Goal: Task Accomplishment & Management: Use online tool/utility

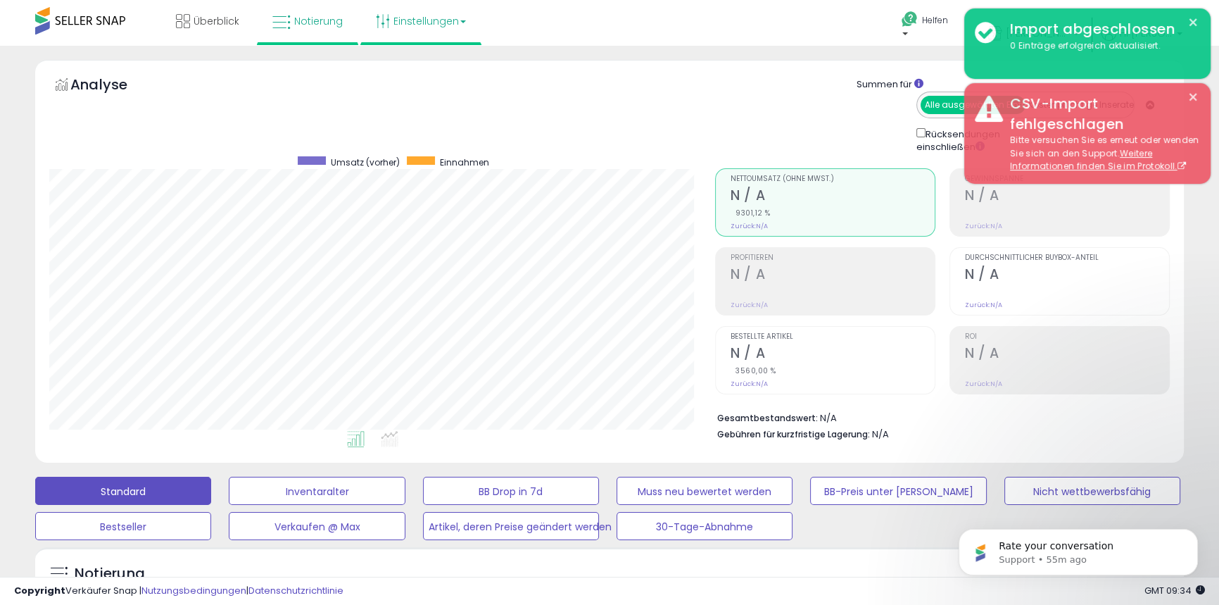
click at [417, 19] on font "Einstellungen" at bounding box center [426, 21] width 65 height 14
click at [399, 75] on font "Shop-Einstellungen" at bounding box center [409, 78] width 61 height 27
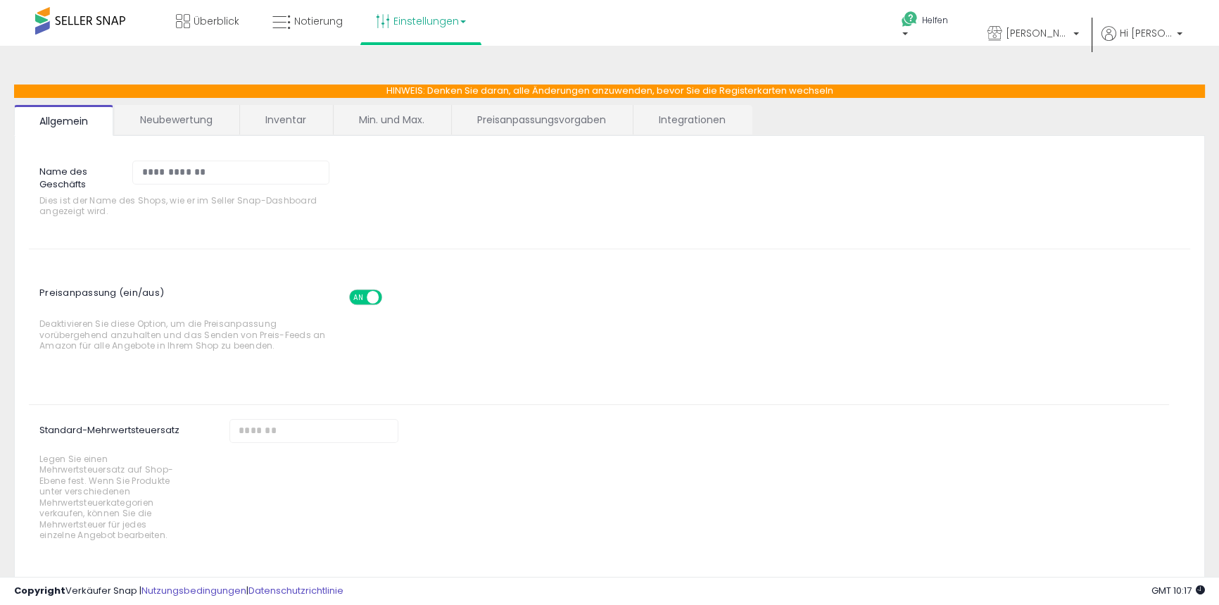
click at [356, 289] on div "AN AUS" at bounding box center [365, 296] width 33 height 15
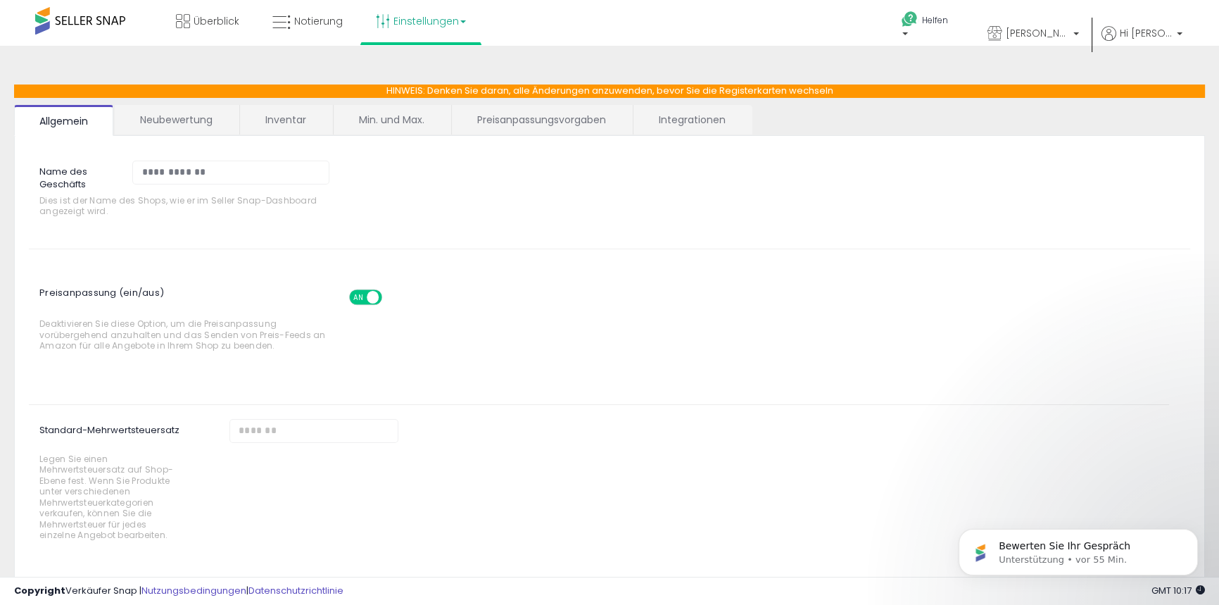
click at [361, 301] on font "AN" at bounding box center [357, 297] width 9 height 10
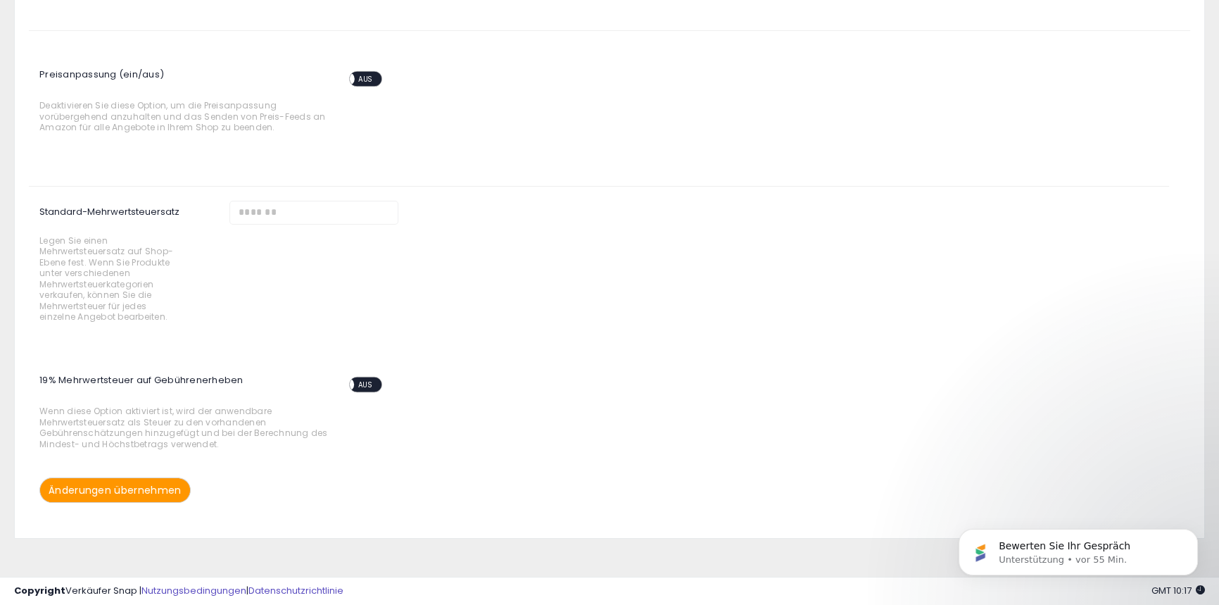
scroll to position [221, 0]
click at [151, 490] on font "Änderungen übernehmen" at bounding box center [115, 487] width 133 height 14
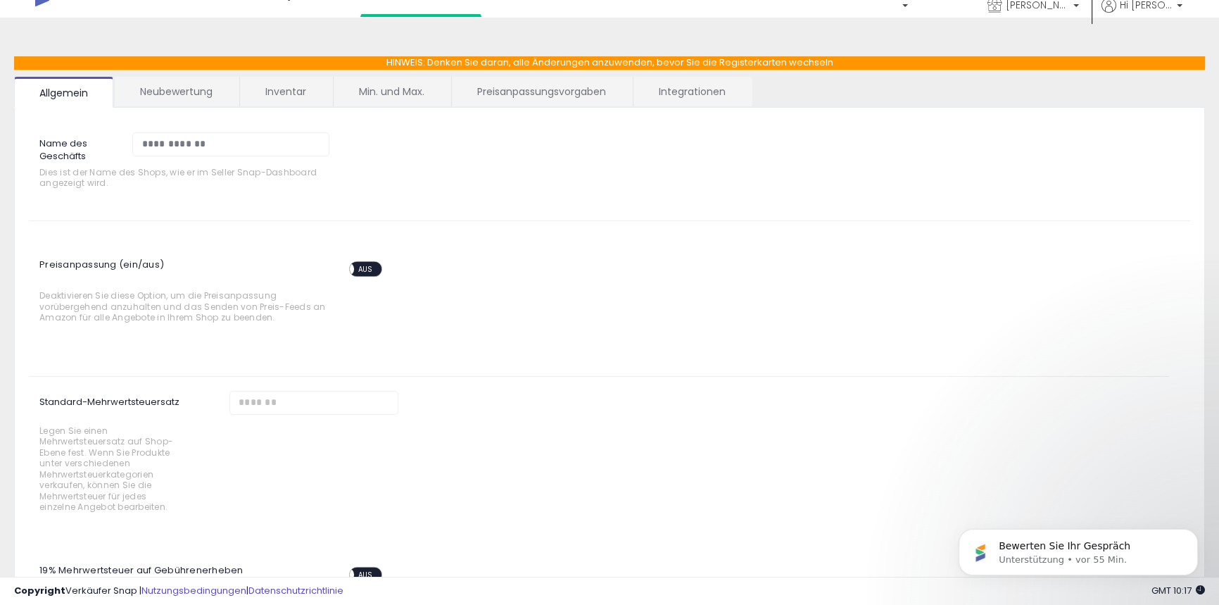
scroll to position [0, 0]
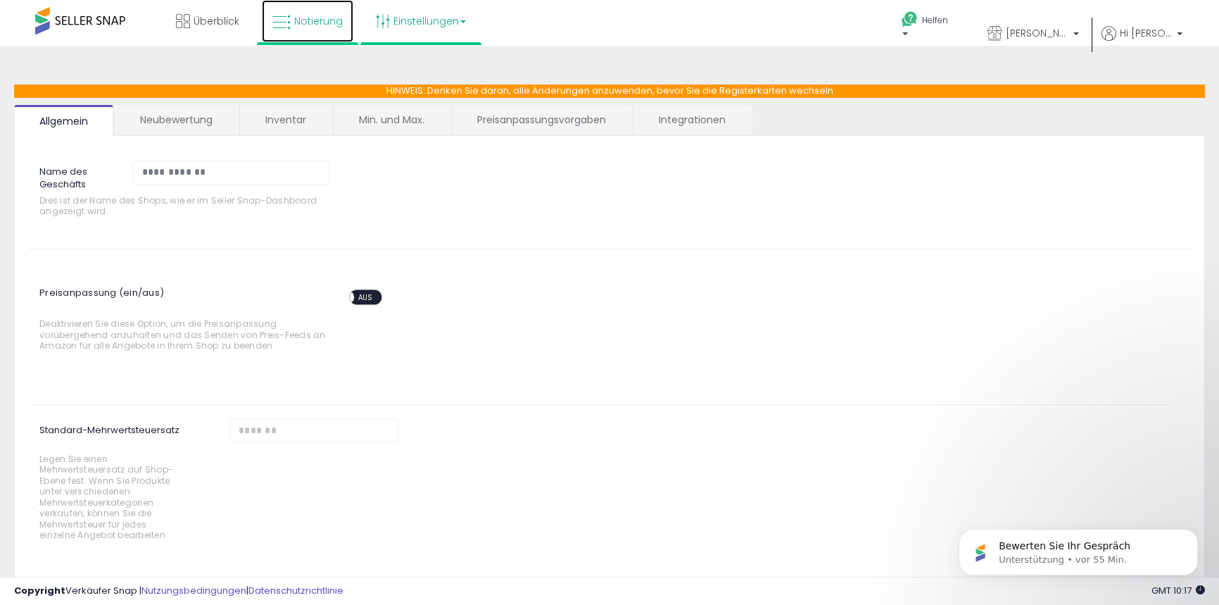
click at [304, 16] on font "Notierung" at bounding box center [318, 21] width 49 height 14
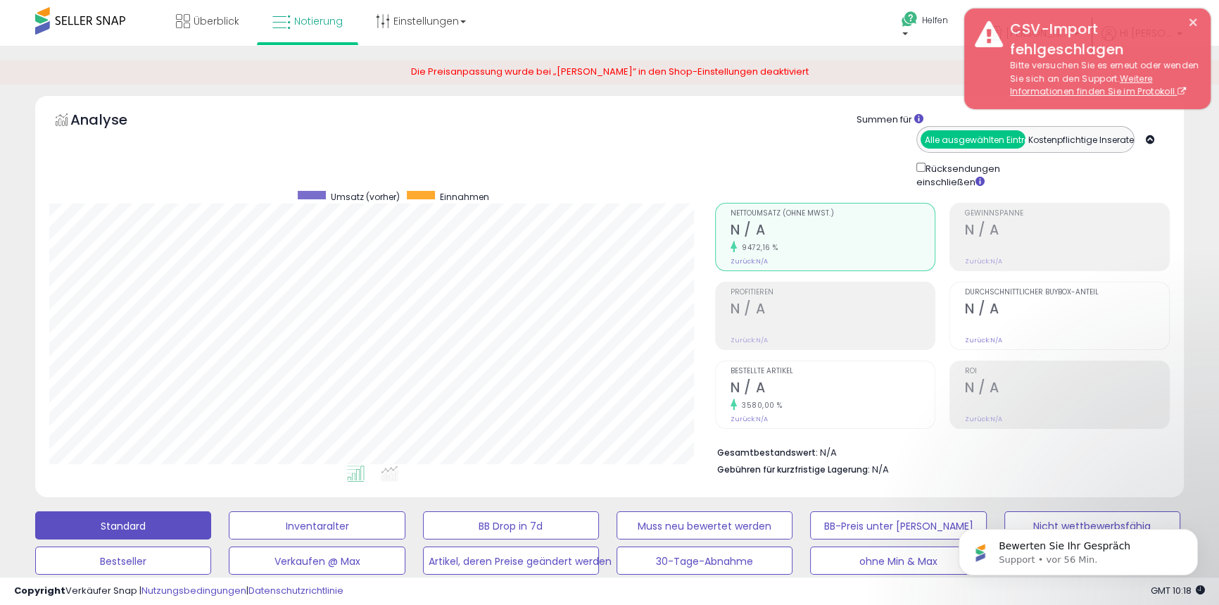
scroll to position [289, 665]
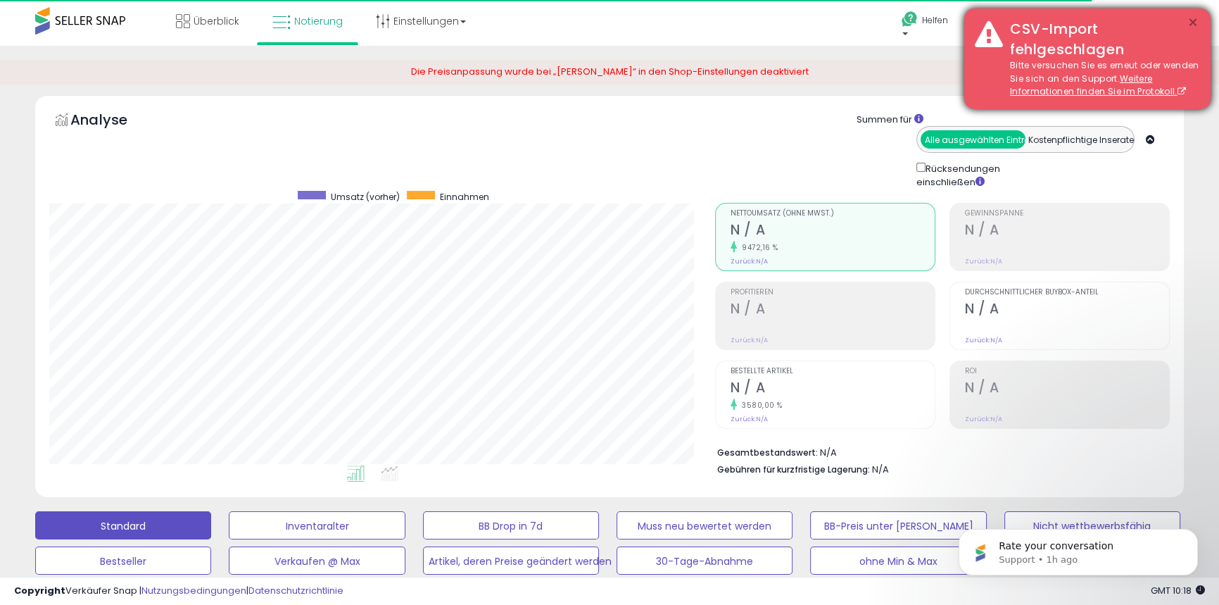
click at [1195, 22] on font "×" at bounding box center [1193, 23] width 11 height 25
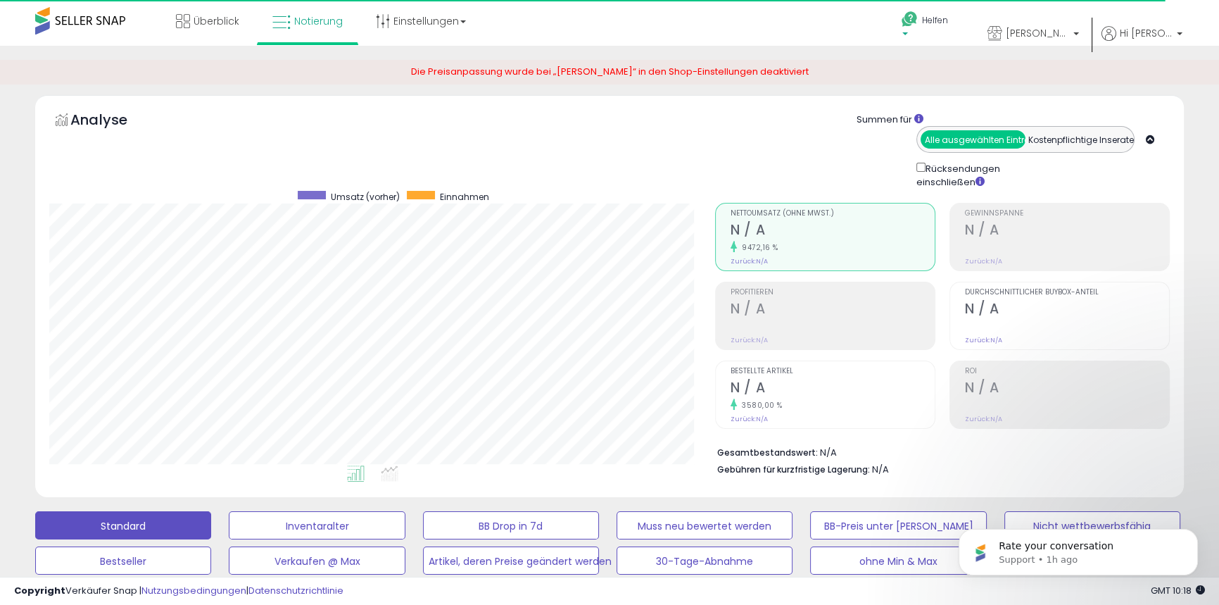
click at [919, 27] on icon at bounding box center [910, 20] width 18 height 18
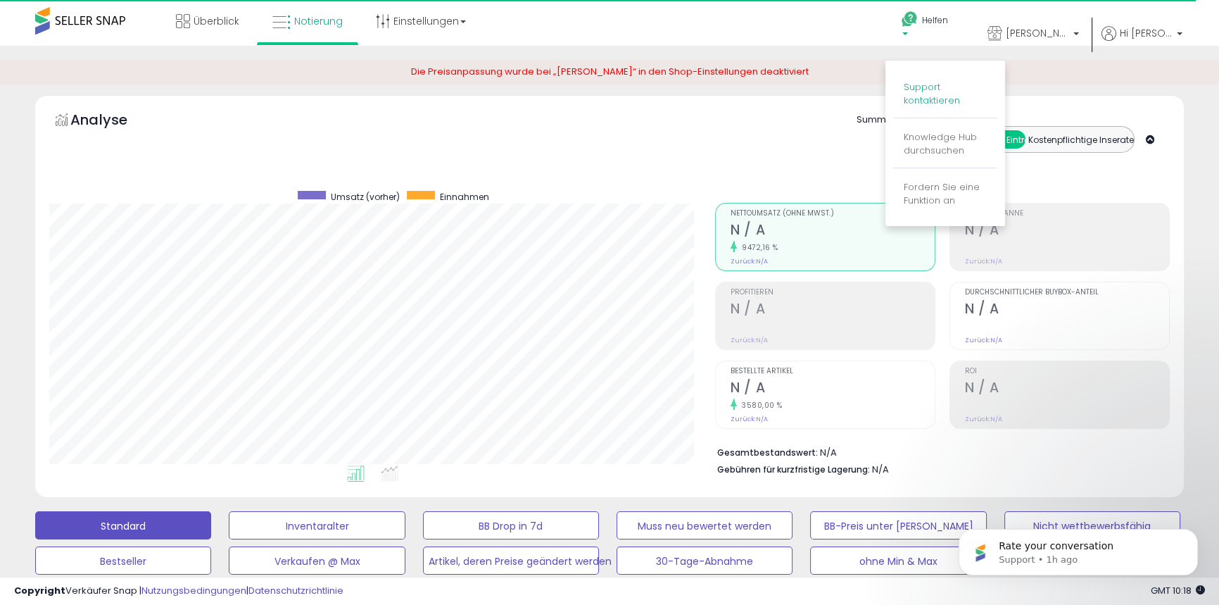
click at [945, 94] on font "Support kontaktieren" at bounding box center [932, 93] width 56 height 27
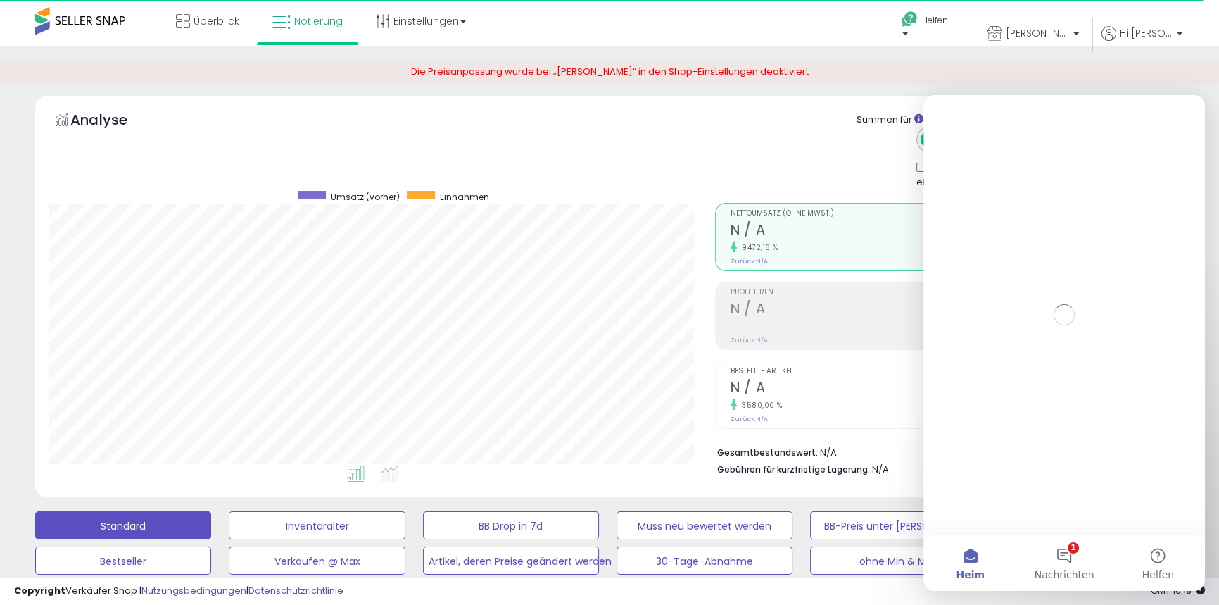
scroll to position [0, 0]
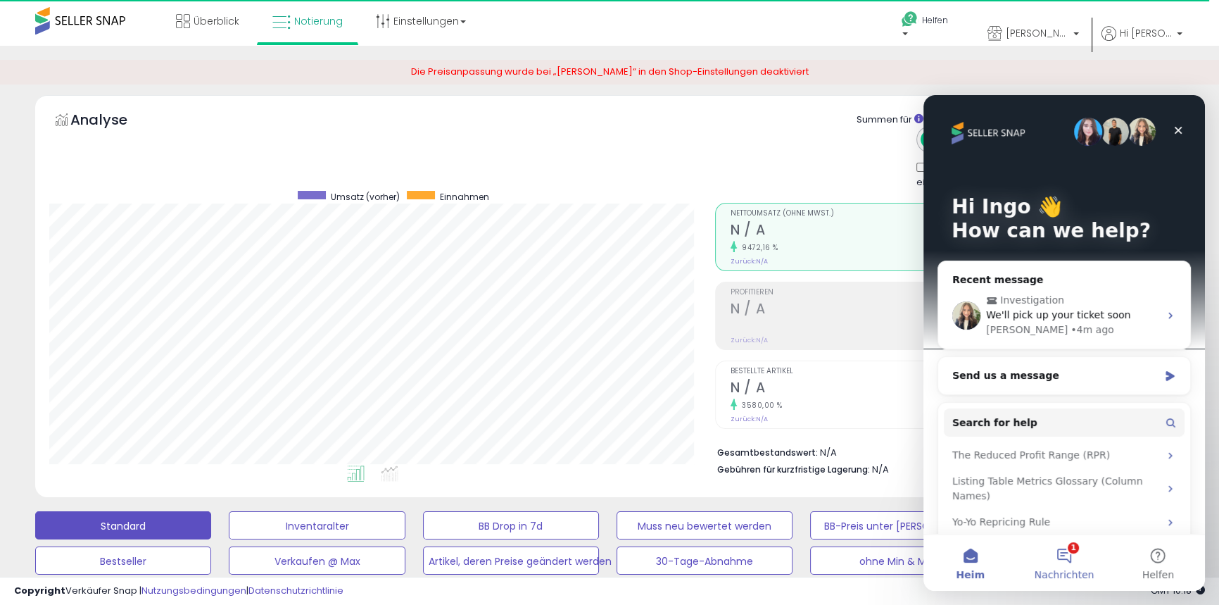
click at [1067, 552] on button "1 Nachrichten" at bounding box center [1064, 562] width 94 height 56
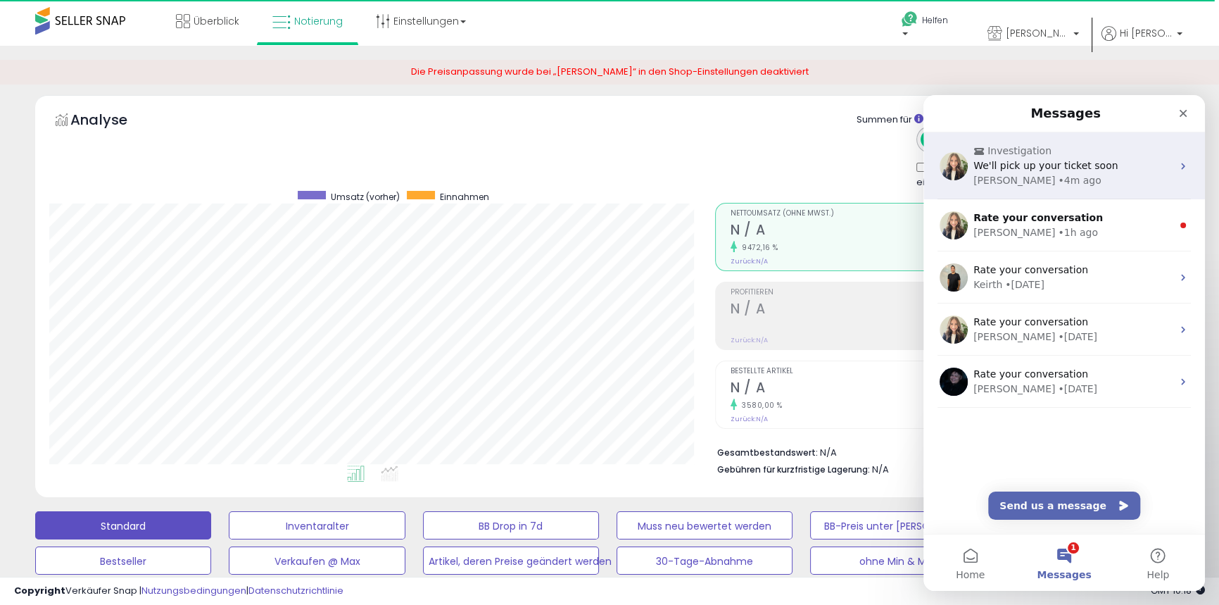
click at [1031, 162] on span "We'll pick up your ticket soon" at bounding box center [1046, 165] width 144 height 11
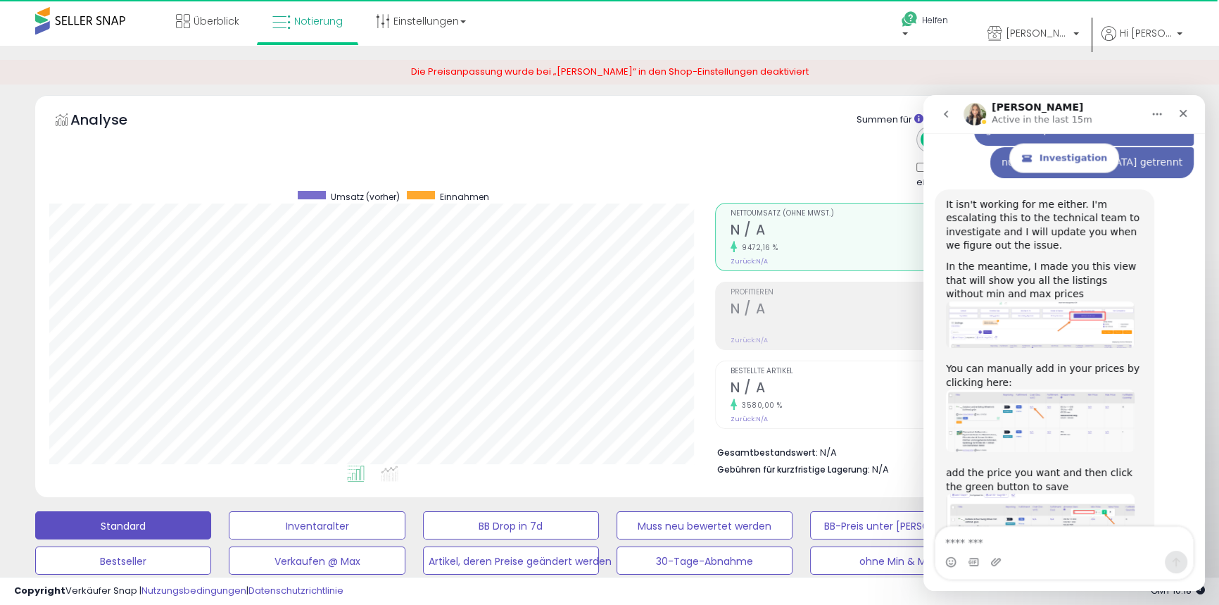
scroll to position [3473, 0]
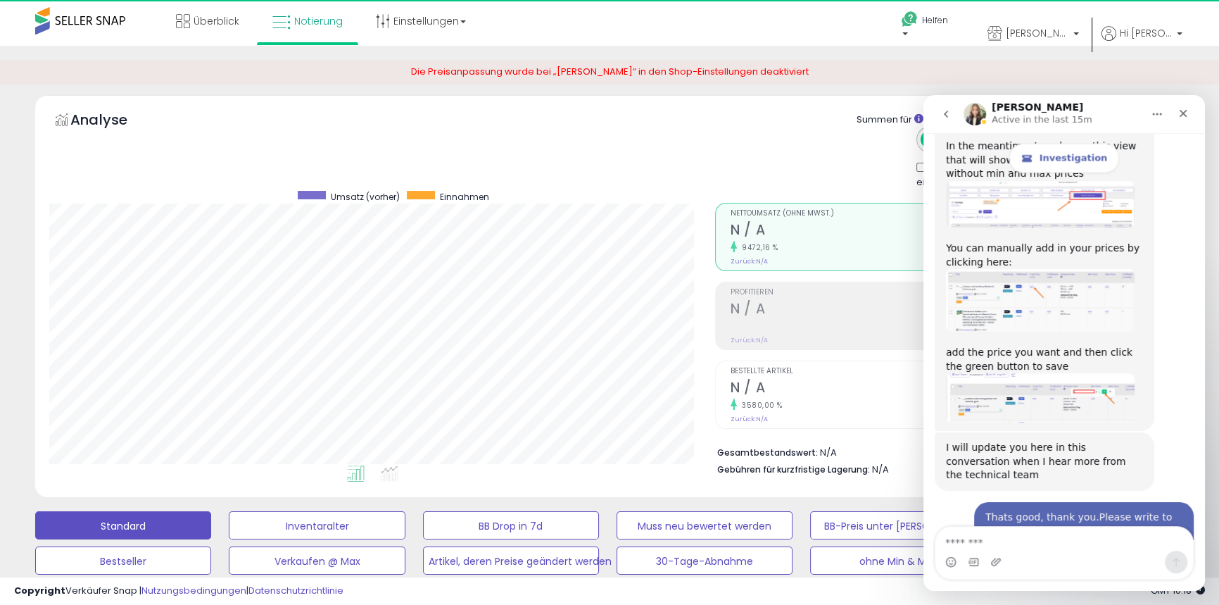
click at [945, 107] on button "go back" at bounding box center [946, 114] width 27 height 27
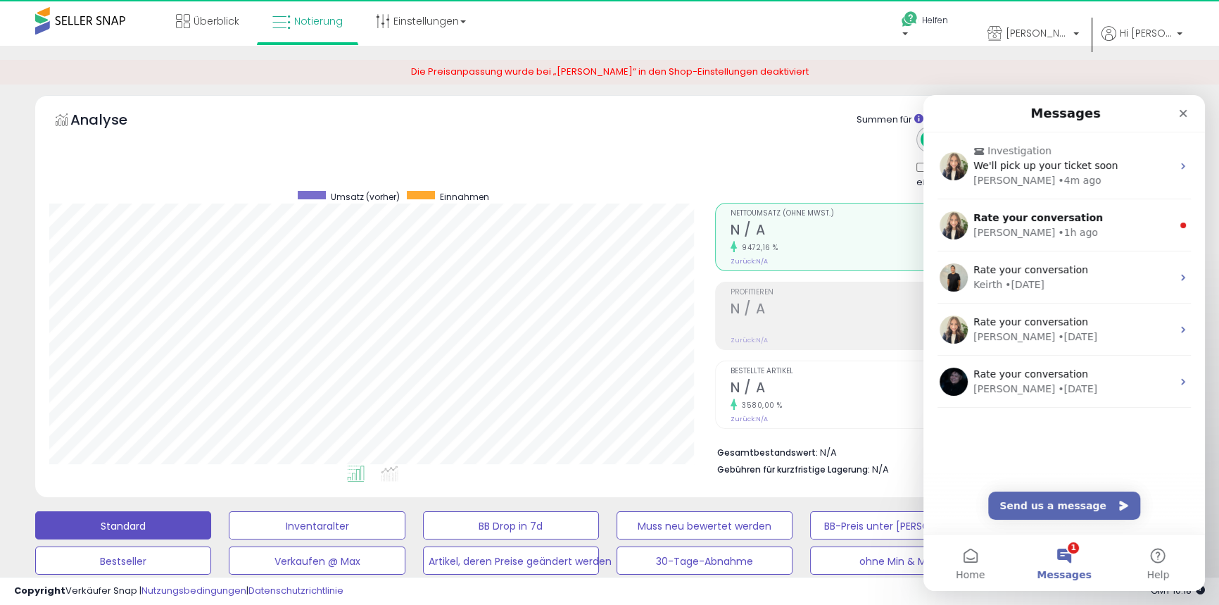
scroll to position [0, 0]
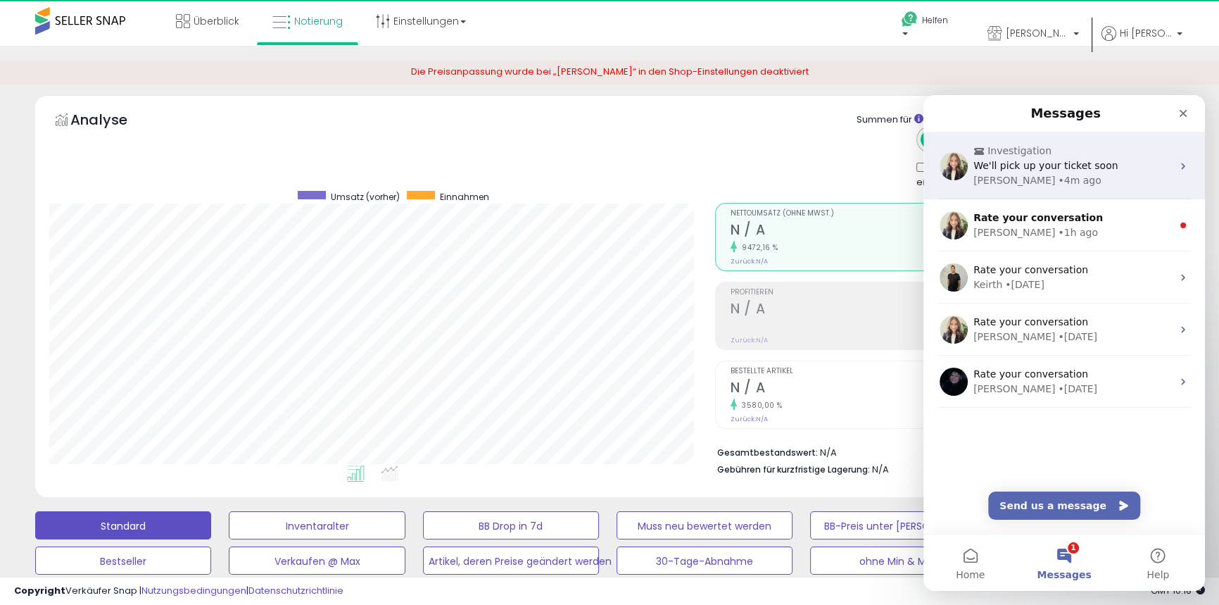
click at [1026, 171] on span "We'll pick up your ticket soon" at bounding box center [1046, 165] width 144 height 11
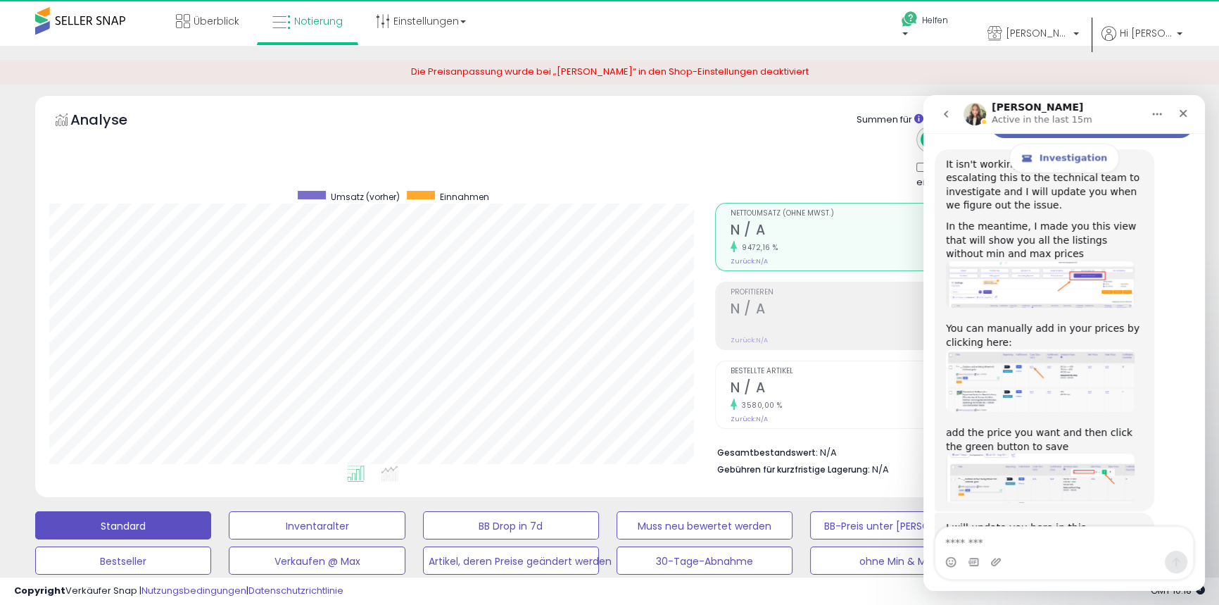
scroll to position [3473, 0]
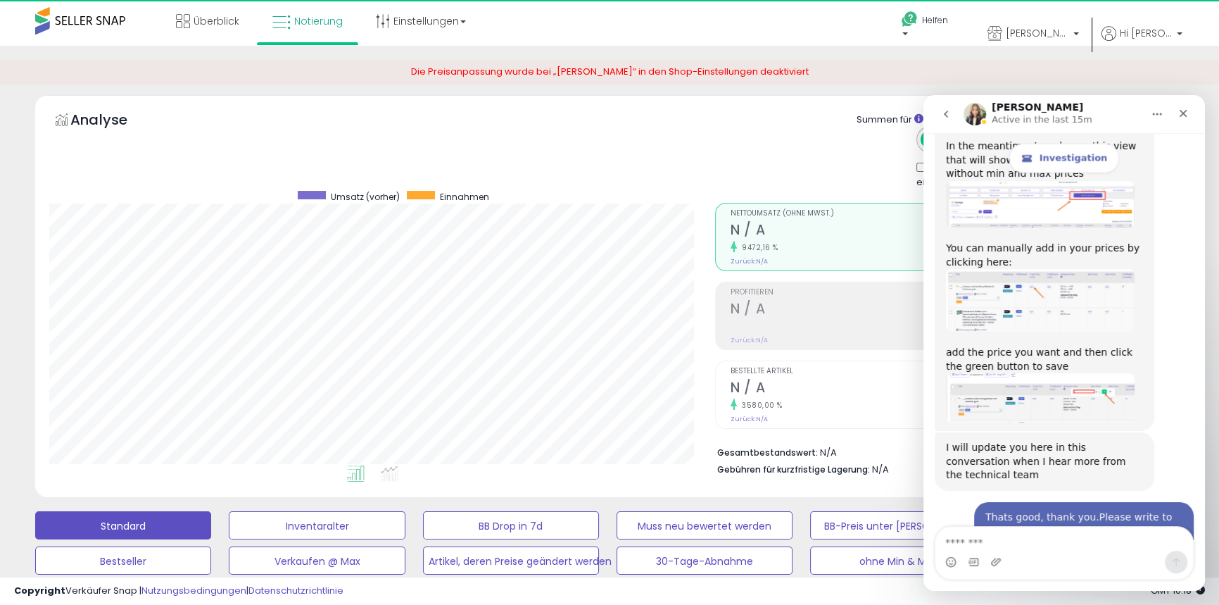
click at [941, 118] on icon "go back" at bounding box center [946, 113] width 11 height 11
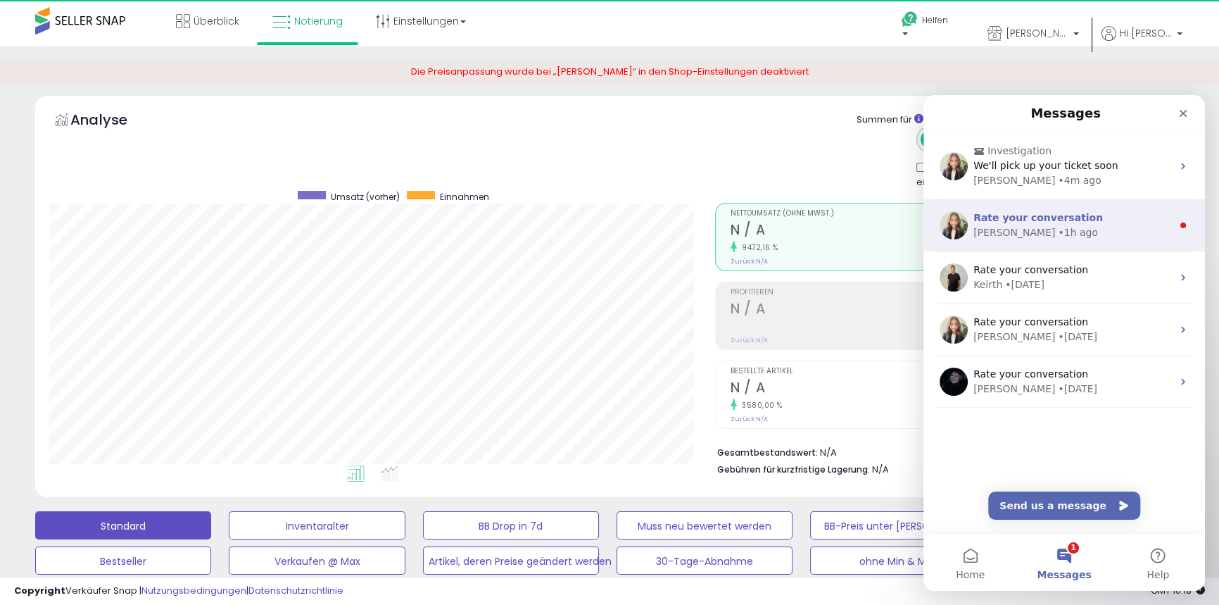
click at [1058, 232] on div "• 1h ago" at bounding box center [1078, 232] width 40 height 15
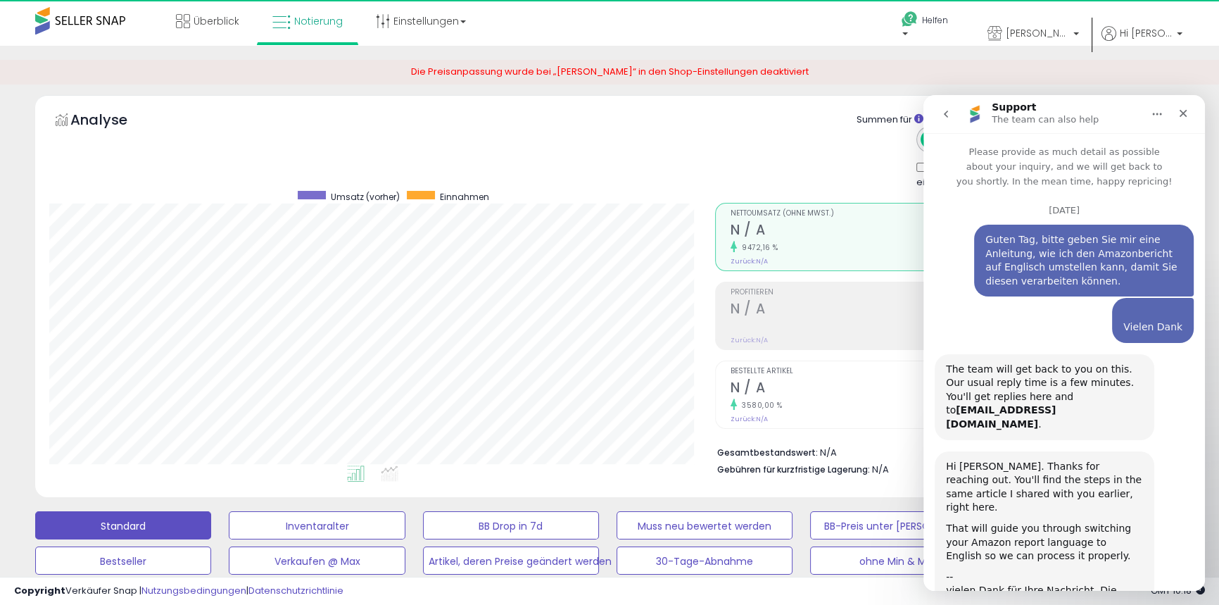
scroll to position [1, 0]
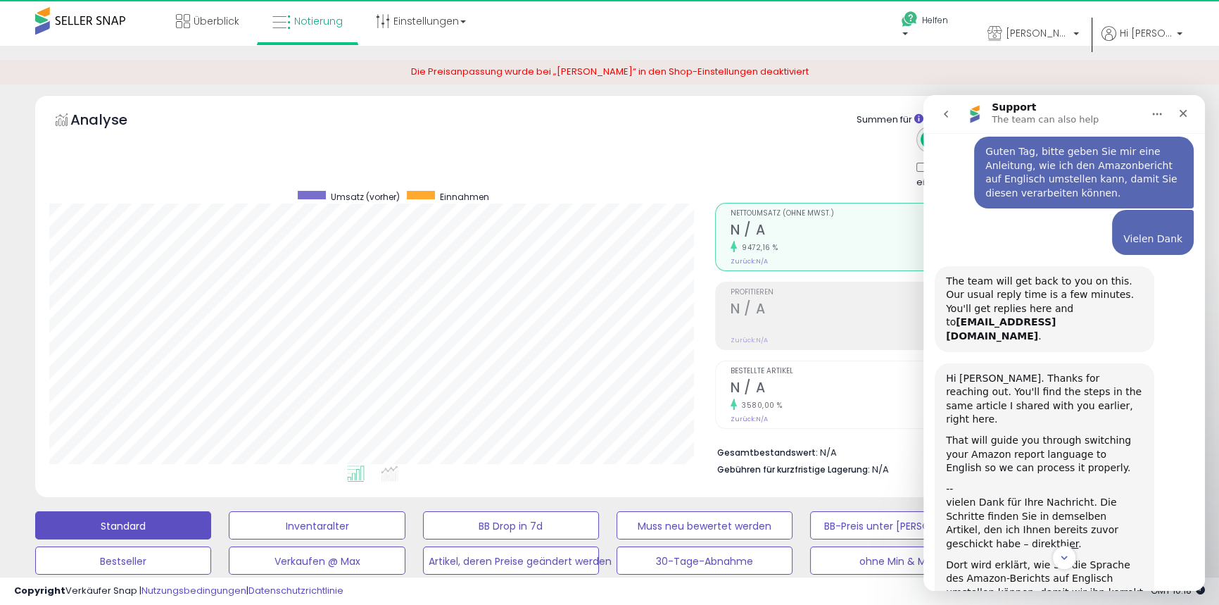
click at [945, 112] on icon "go back" at bounding box center [946, 114] width 4 height 7
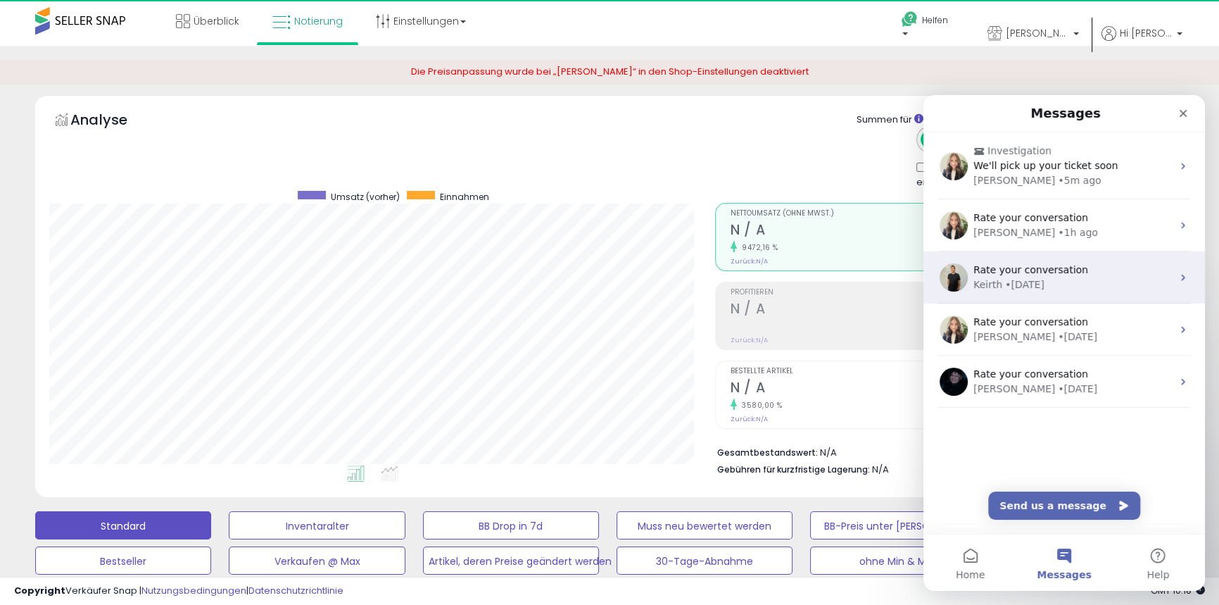
scroll to position [0, 0]
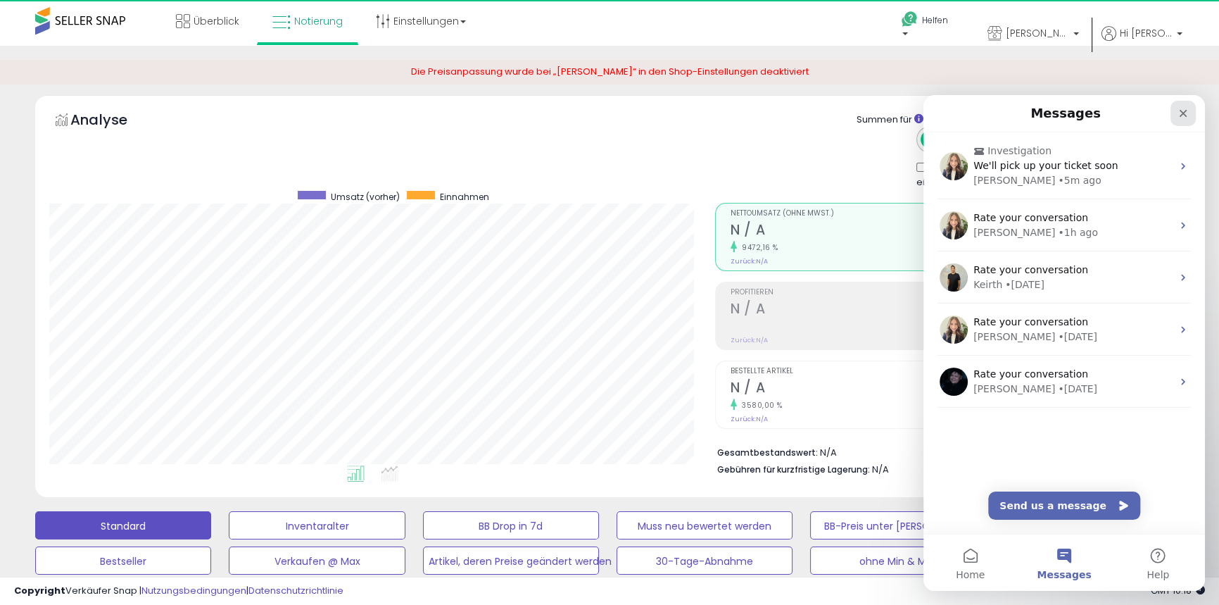
click at [1179, 111] on icon "Close" at bounding box center [1183, 113] width 11 height 11
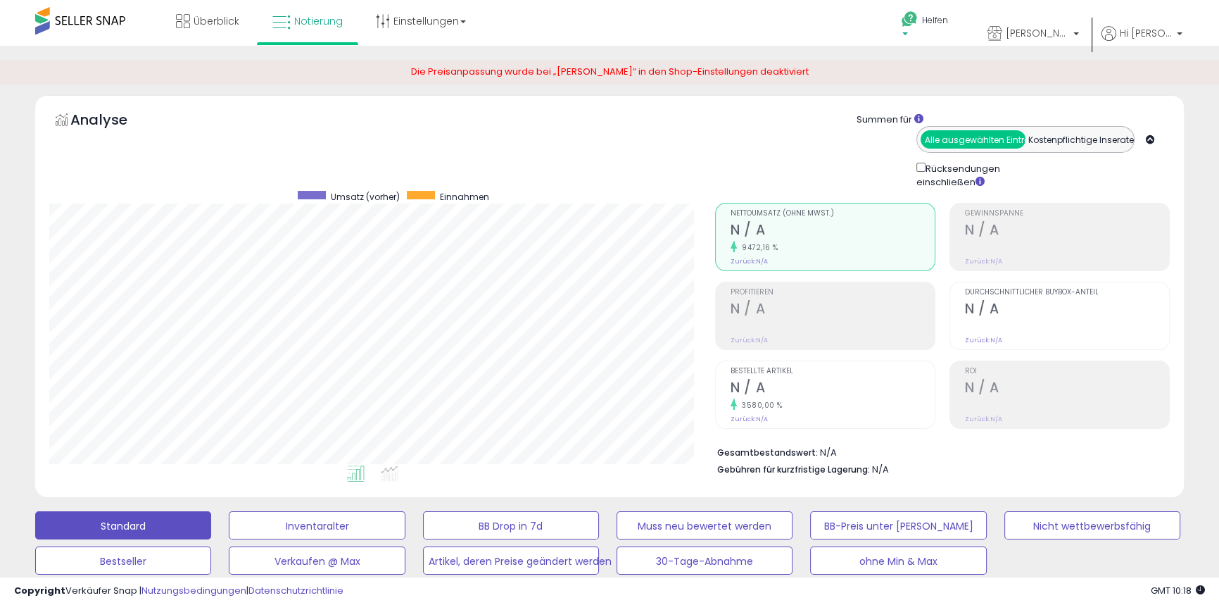
click at [948, 15] on font "Helfen" at bounding box center [935, 20] width 26 height 12
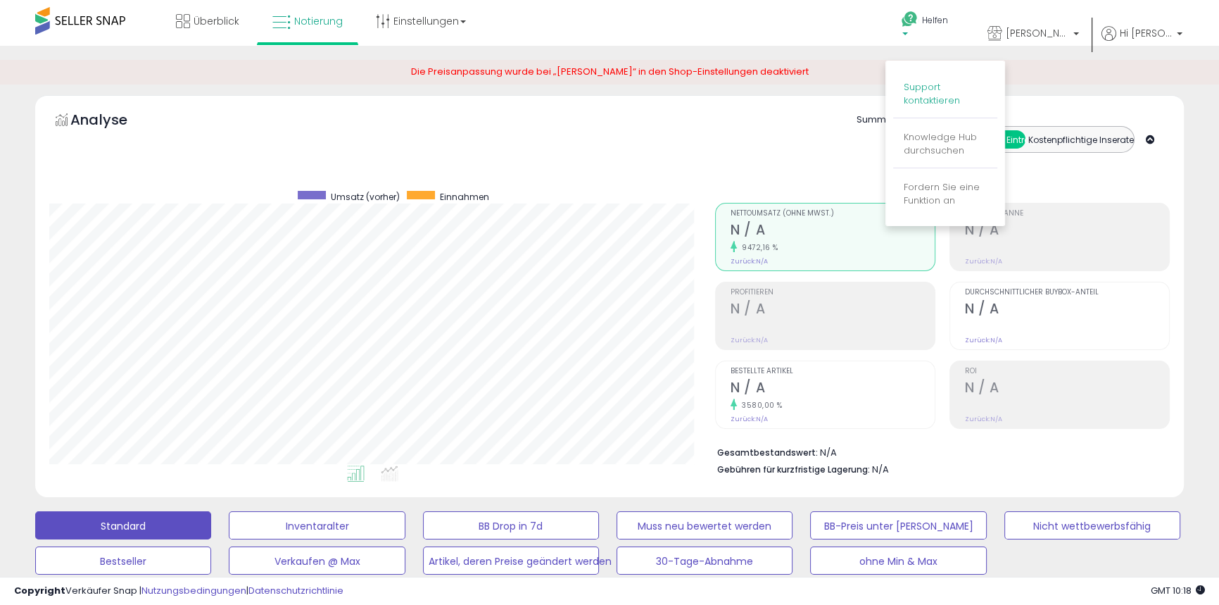
click at [938, 91] on font "Support kontaktieren" at bounding box center [932, 93] width 56 height 27
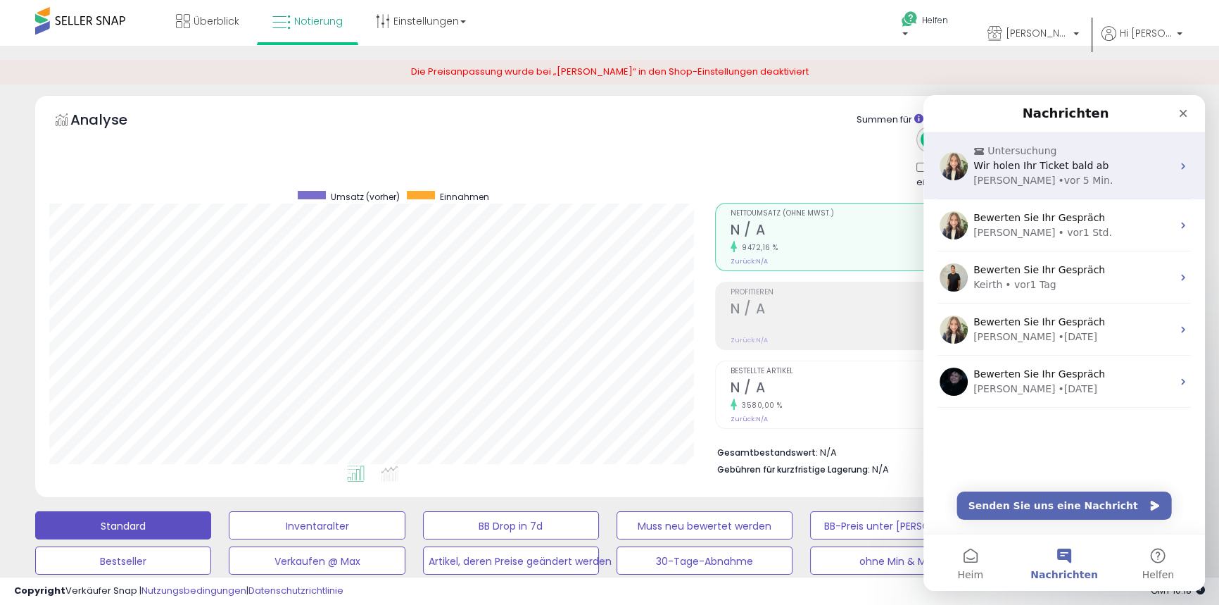
click at [1031, 168] on font "Wir holen Ihr Ticket bald ab" at bounding box center [1041, 165] width 135 height 11
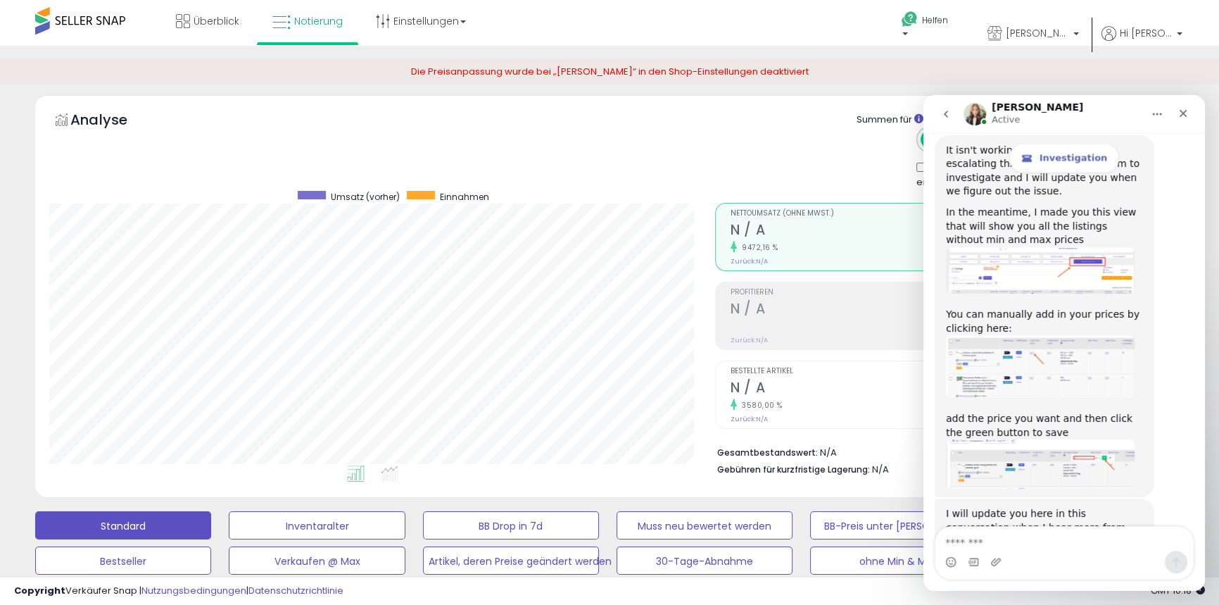
scroll to position [3345, 0]
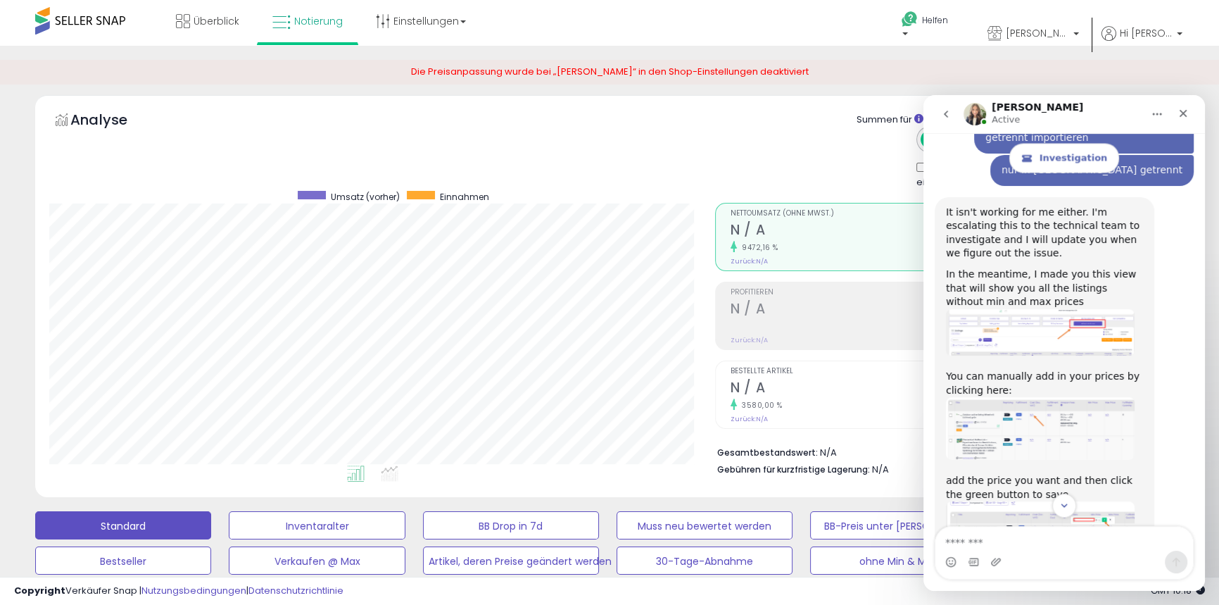
click at [944, 111] on icon "go back" at bounding box center [946, 113] width 11 height 11
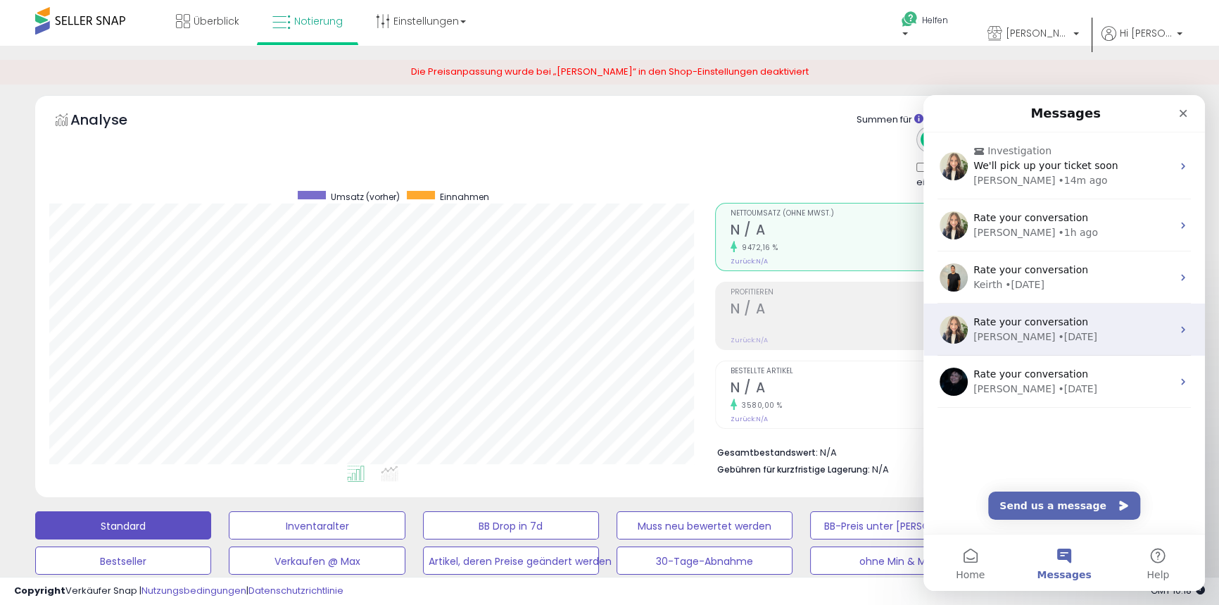
click at [1058, 336] on div "• 2d ago" at bounding box center [1077, 336] width 39 height 15
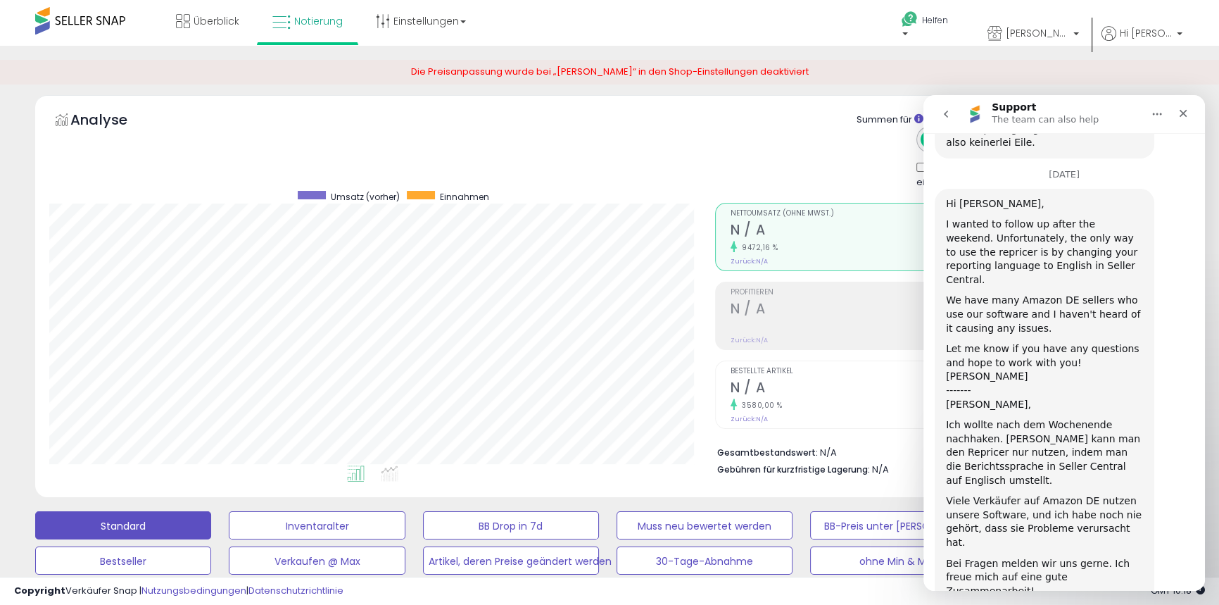
scroll to position [1166, 0]
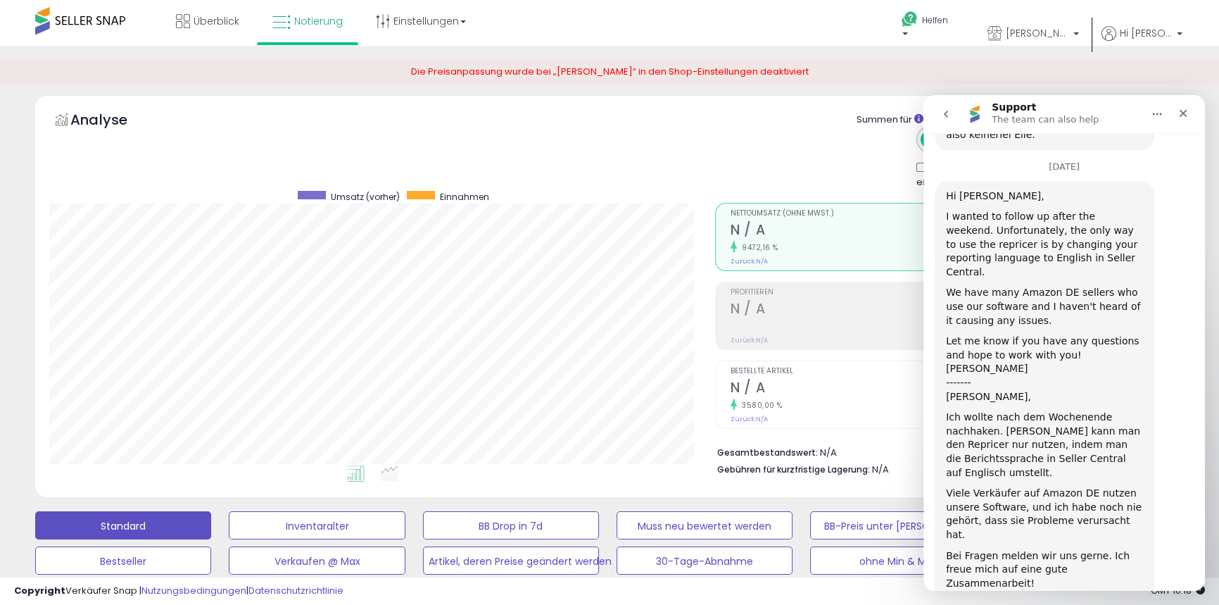
click at [948, 113] on icon "go back" at bounding box center [946, 113] width 11 height 11
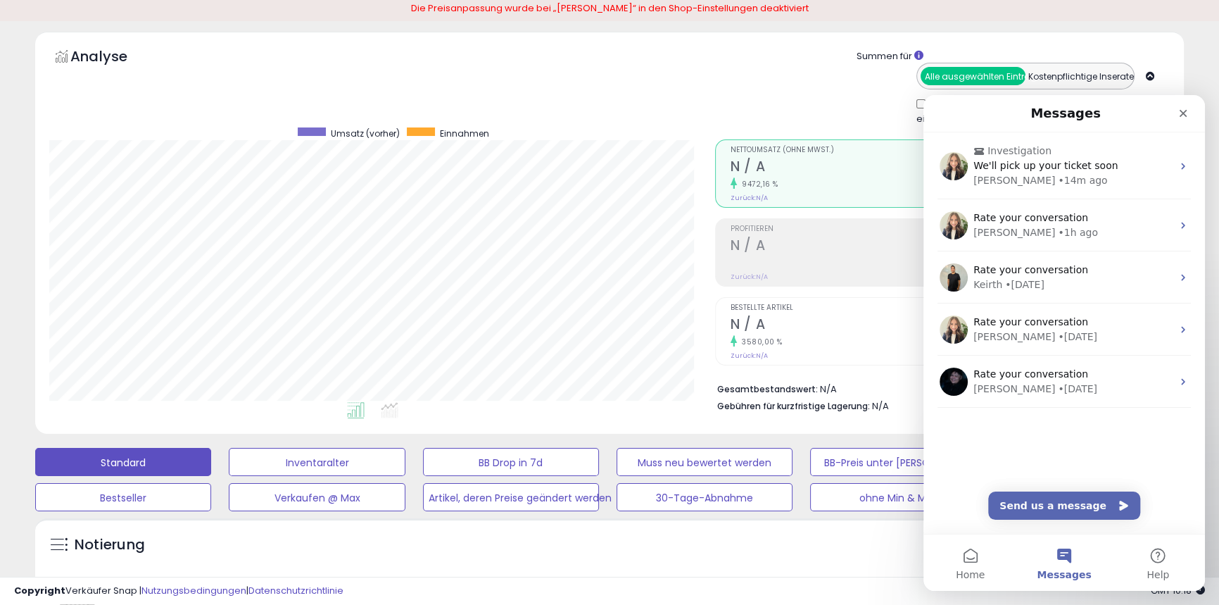
scroll to position [0, 0]
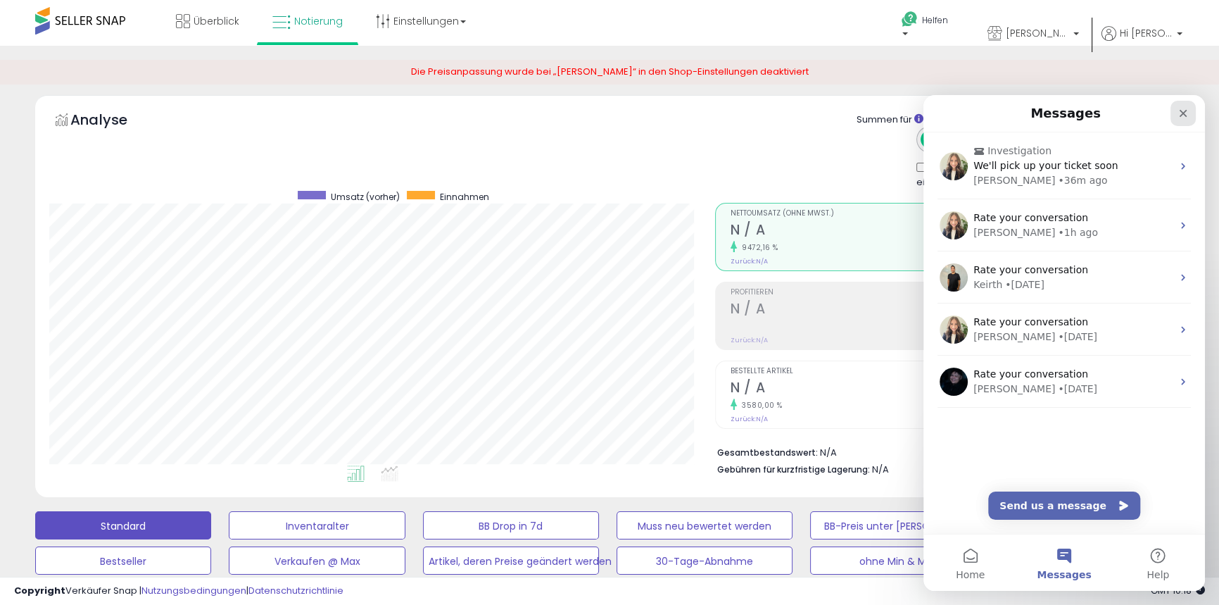
click at [1184, 113] on icon "Close" at bounding box center [1184, 114] width 8 height 8
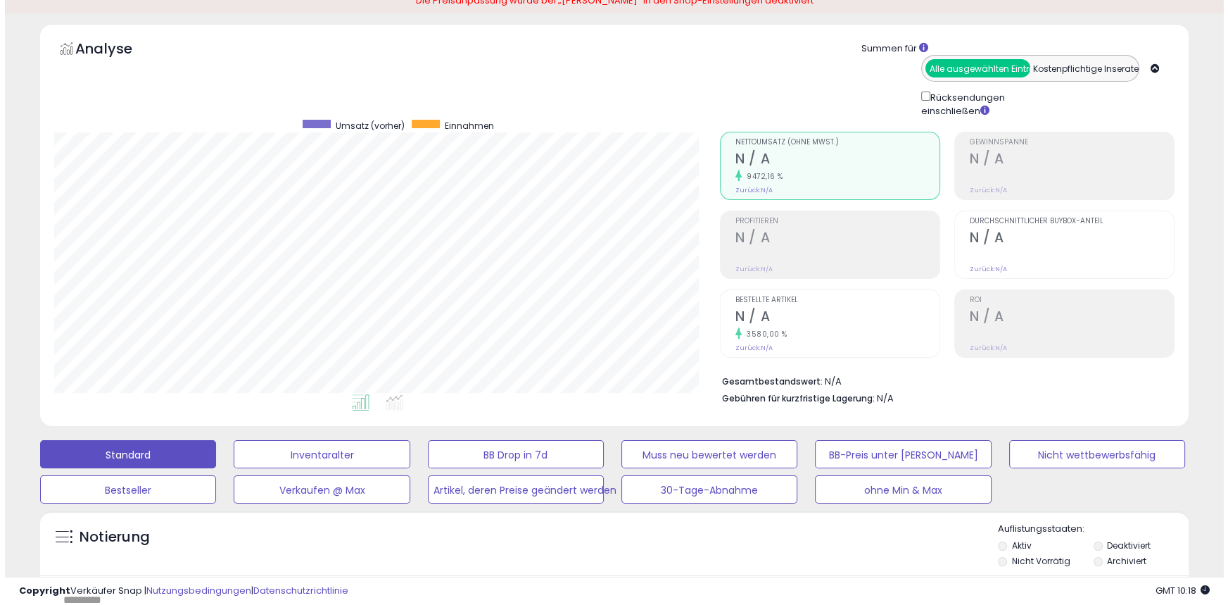
scroll to position [256, 0]
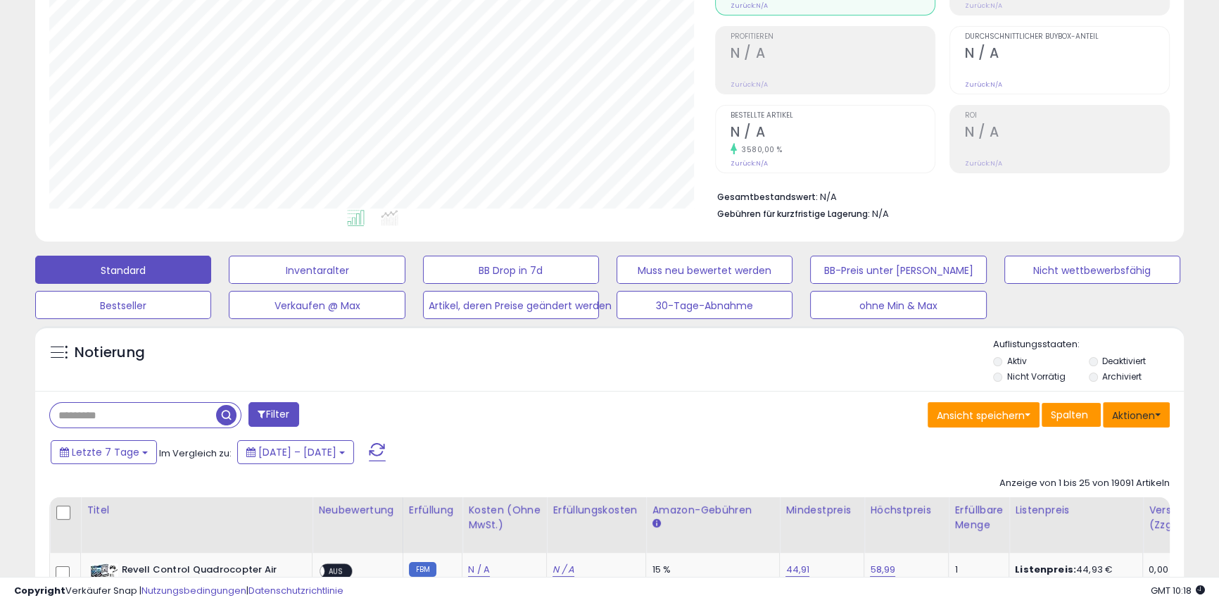
click at [1155, 415] on span at bounding box center [1158, 414] width 6 height 3
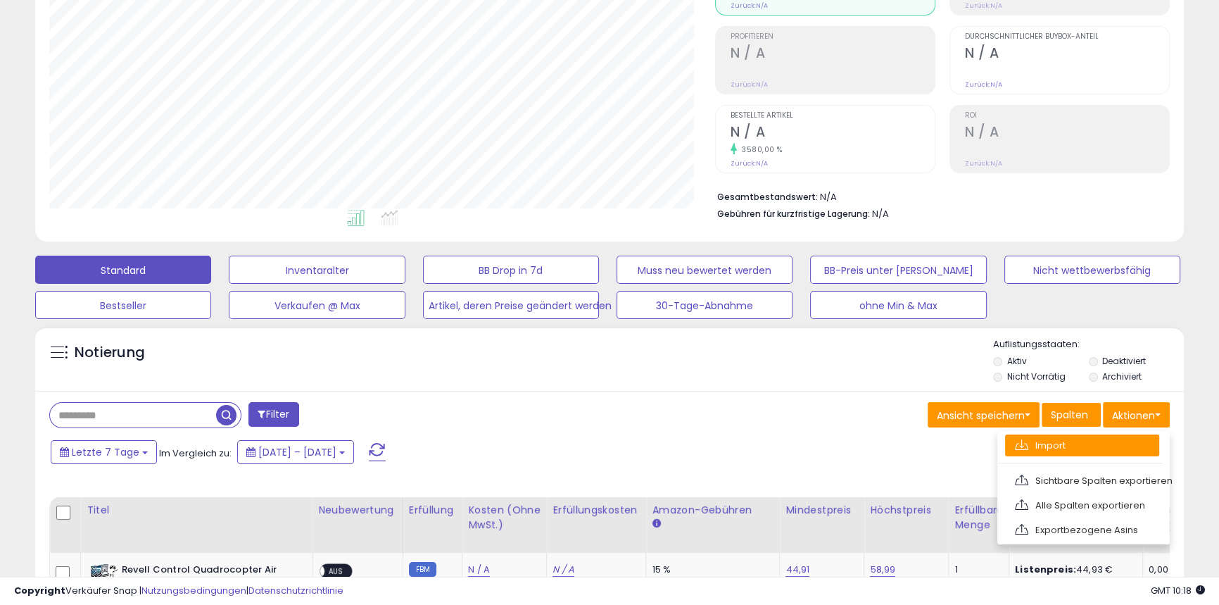
click at [1081, 444] on link "Import" at bounding box center [1082, 445] width 154 height 22
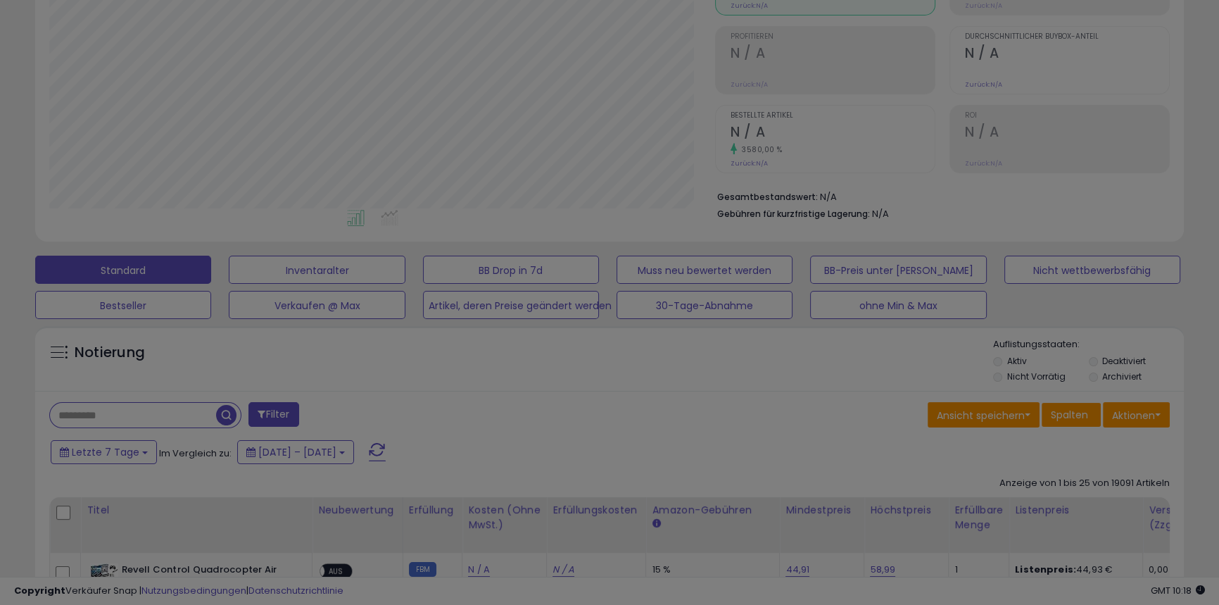
scroll to position [289, 672]
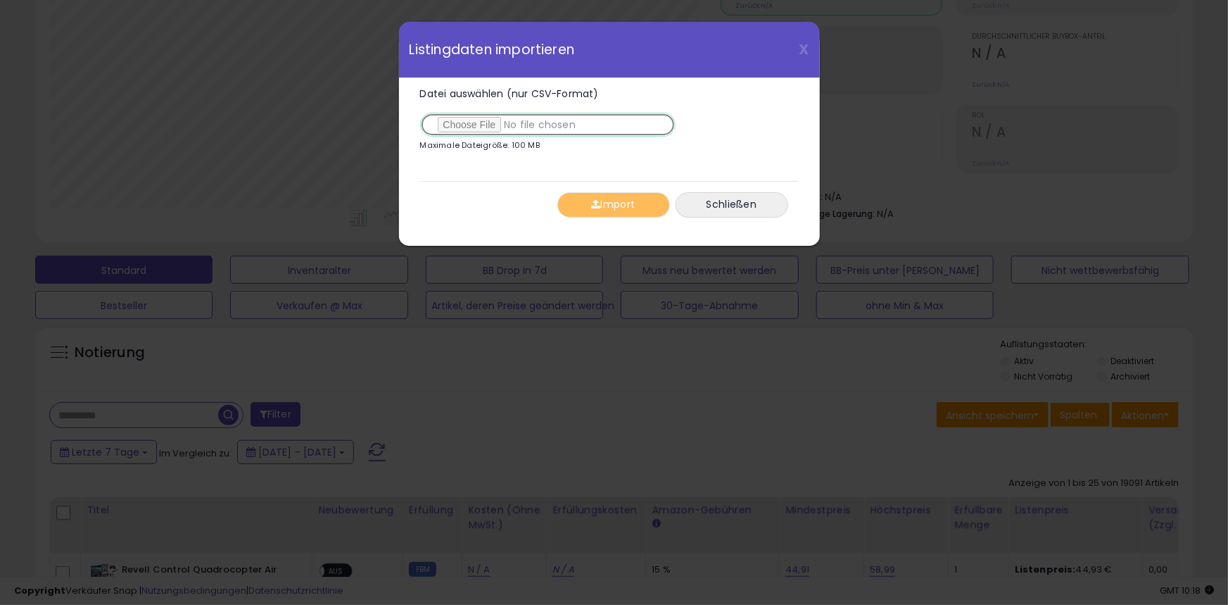
click at [476, 120] on input "Datei auswählen (nur CSV-Format)" at bounding box center [548, 125] width 256 height 24
click at [739, 207] on font "Schließen" at bounding box center [732, 205] width 51 height 14
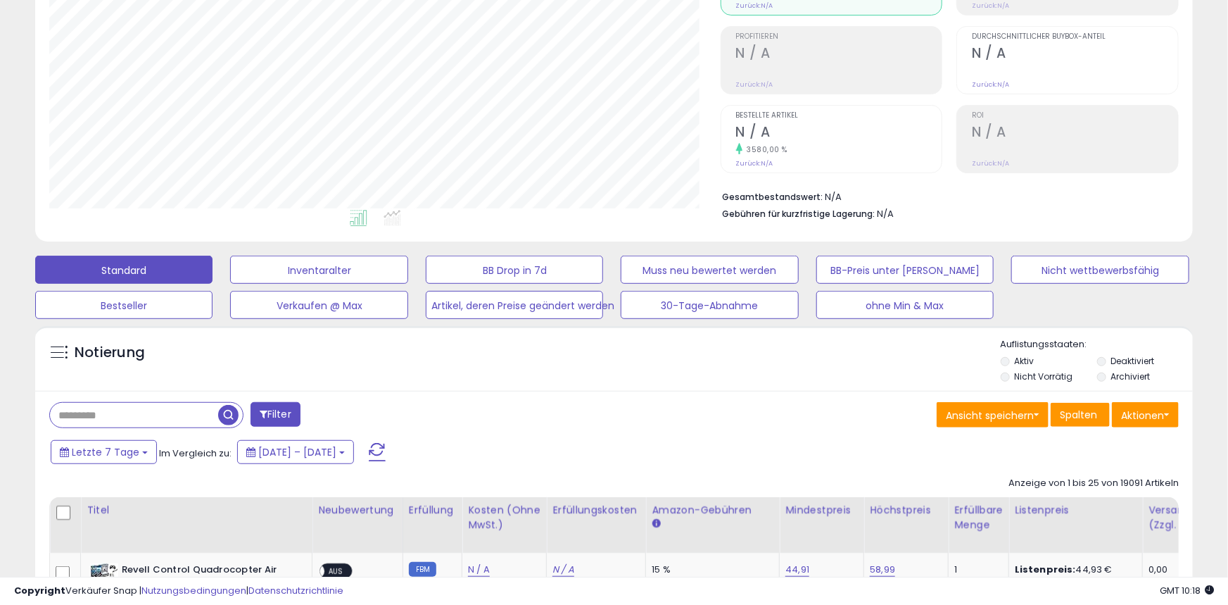
scroll to position [703687, 703309]
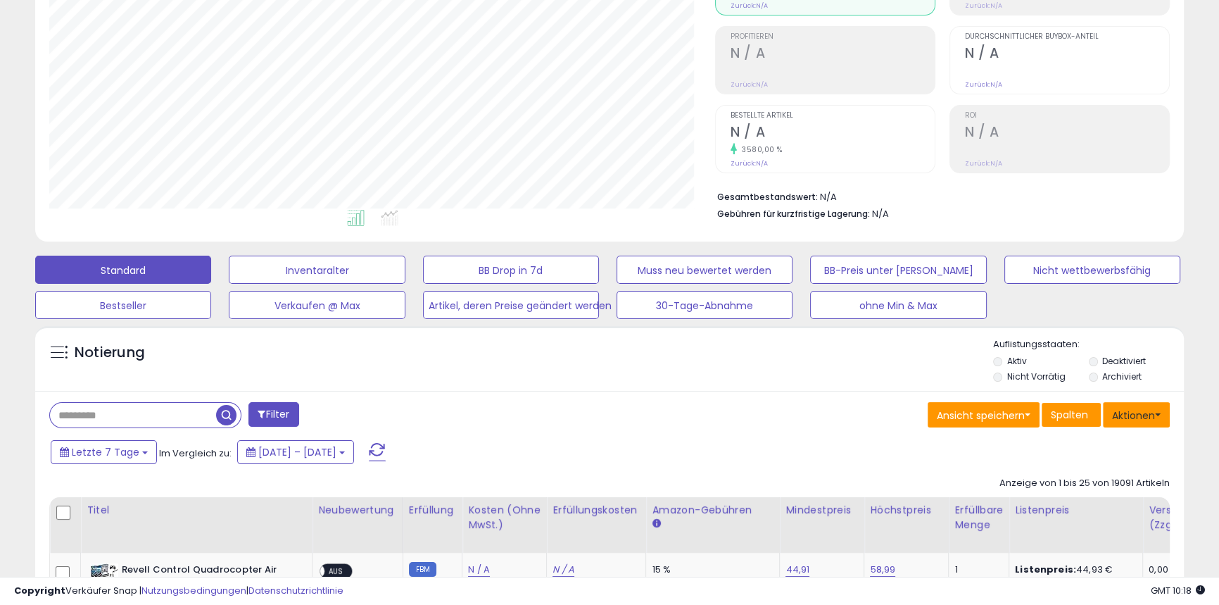
click at [1164, 419] on button "Aktionen" at bounding box center [1136, 414] width 67 height 25
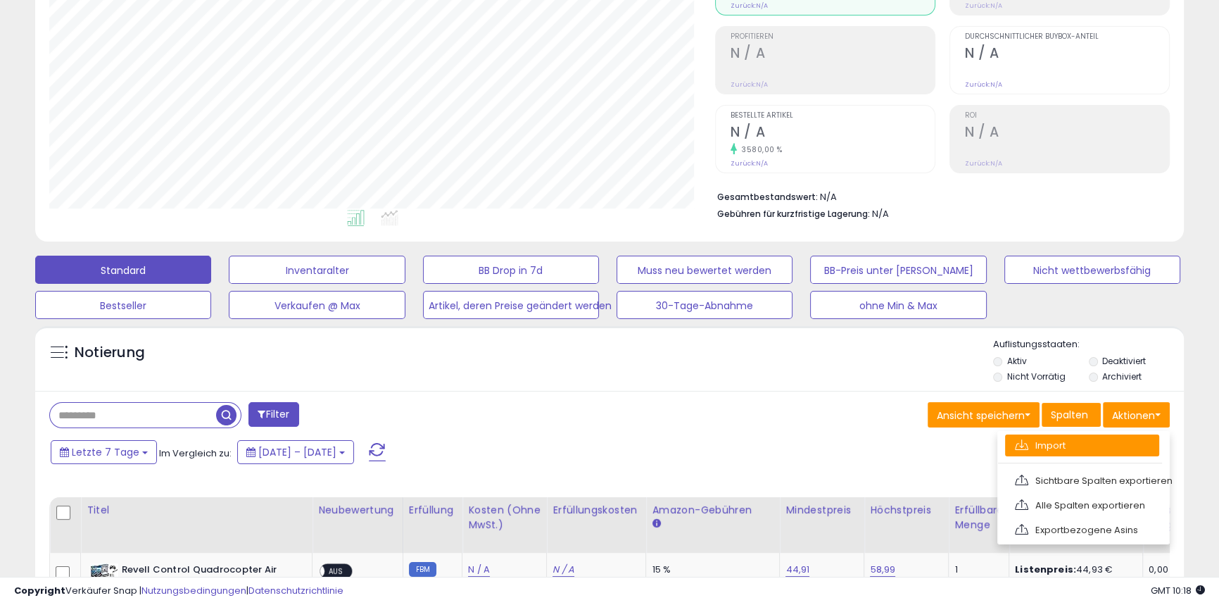
click at [1072, 449] on link "Import" at bounding box center [1082, 445] width 154 height 22
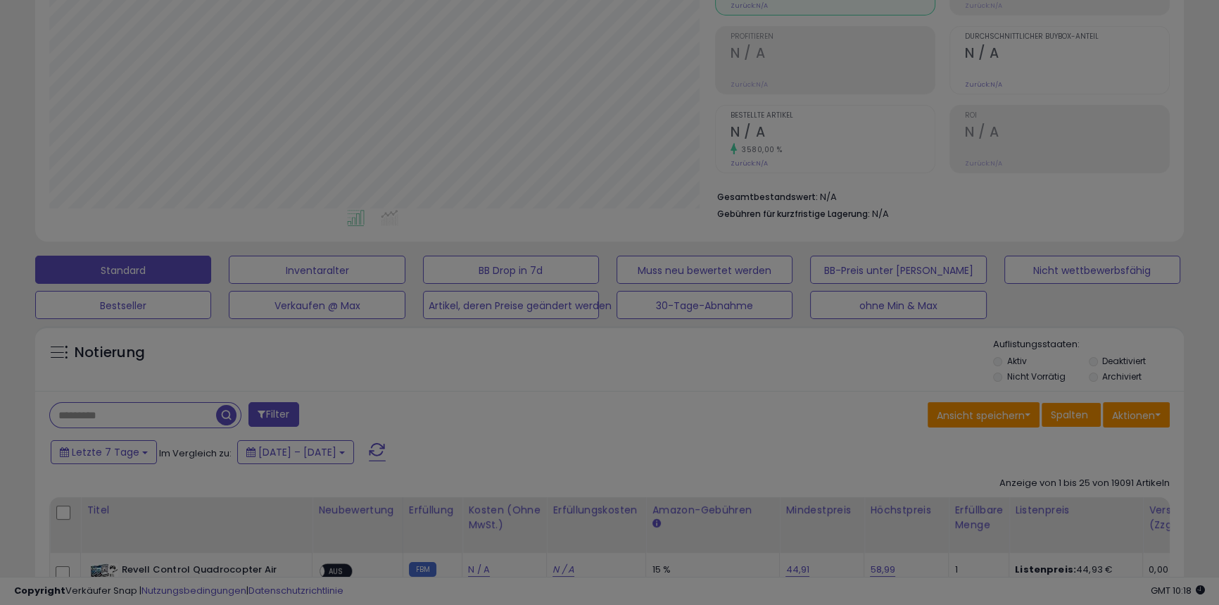
scroll to position [289, 672]
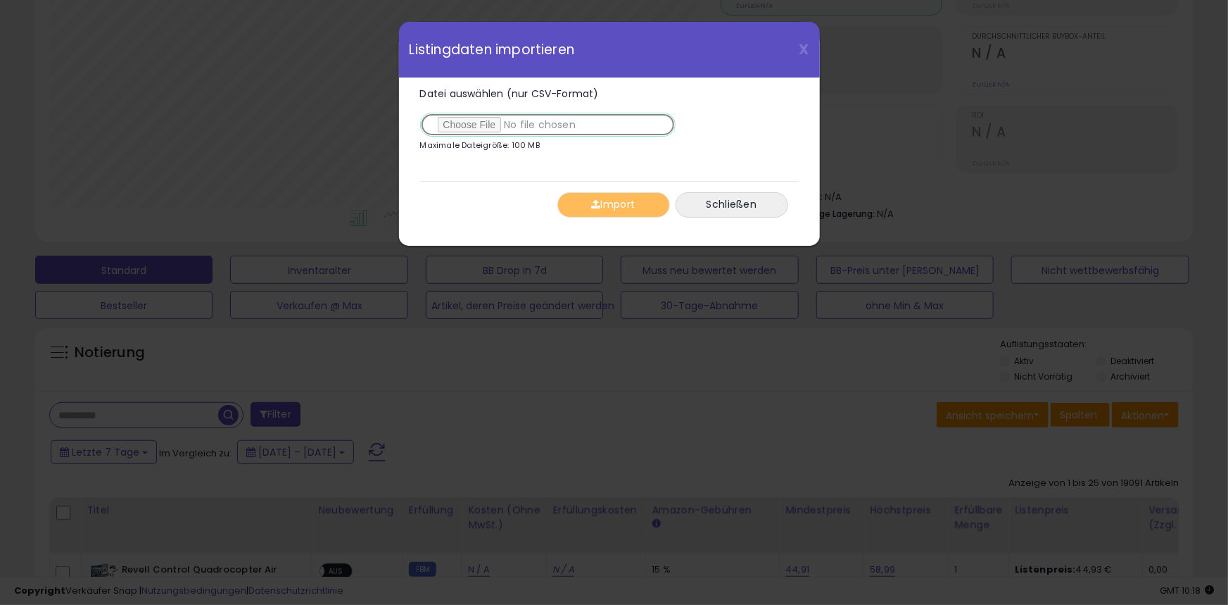
click at [481, 120] on input "Datei auswählen (nur CSV-Format)" at bounding box center [548, 125] width 256 height 24
click at [498, 129] on input "Datei auswählen (nur CSV-Format)" at bounding box center [548, 125] width 256 height 24
type input "**********"
click at [606, 206] on font "Import" at bounding box center [618, 205] width 34 height 14
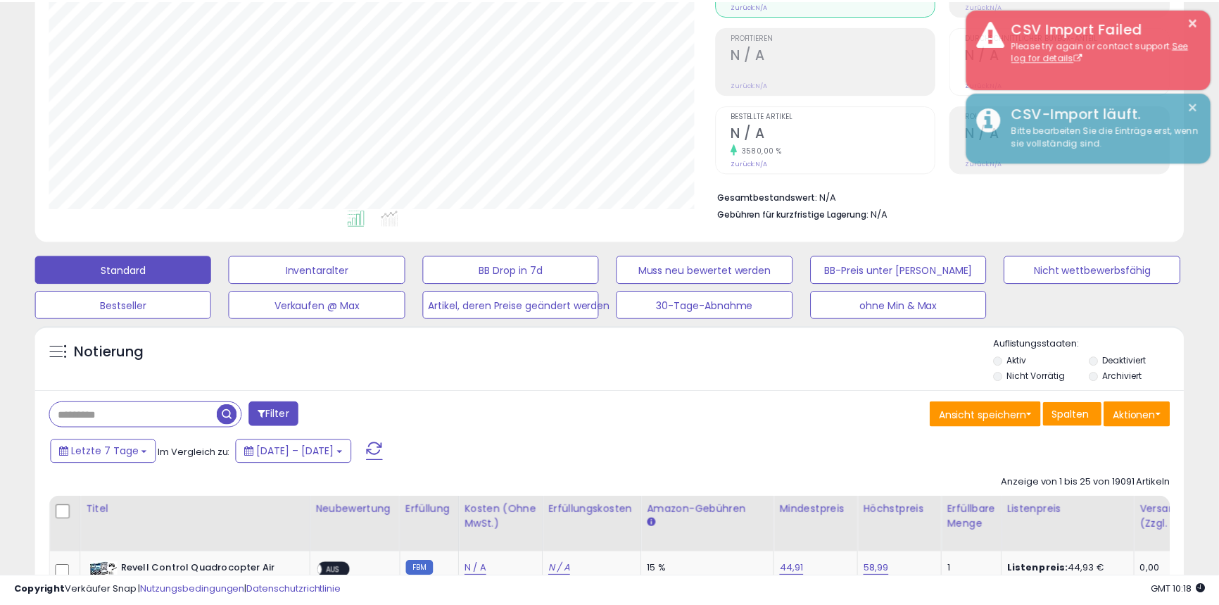
scroll to position [703687, 703309]
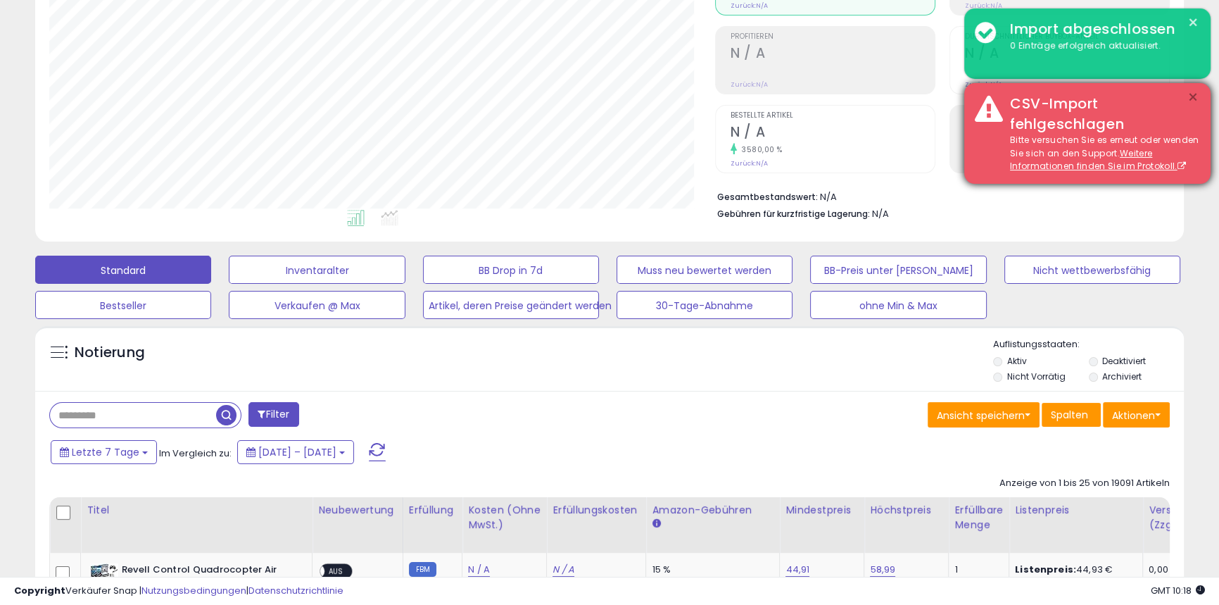
click at [1192, 94] on font "×" at bounding box center [1193, 97] width 11 height 25
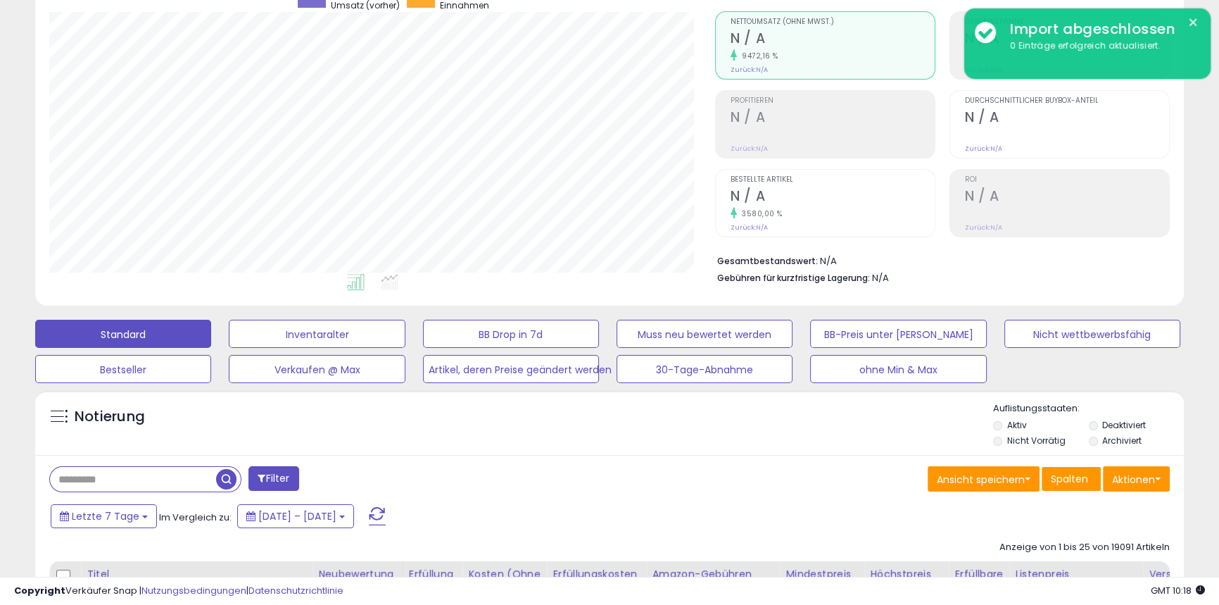
scroll to position [0, 0]
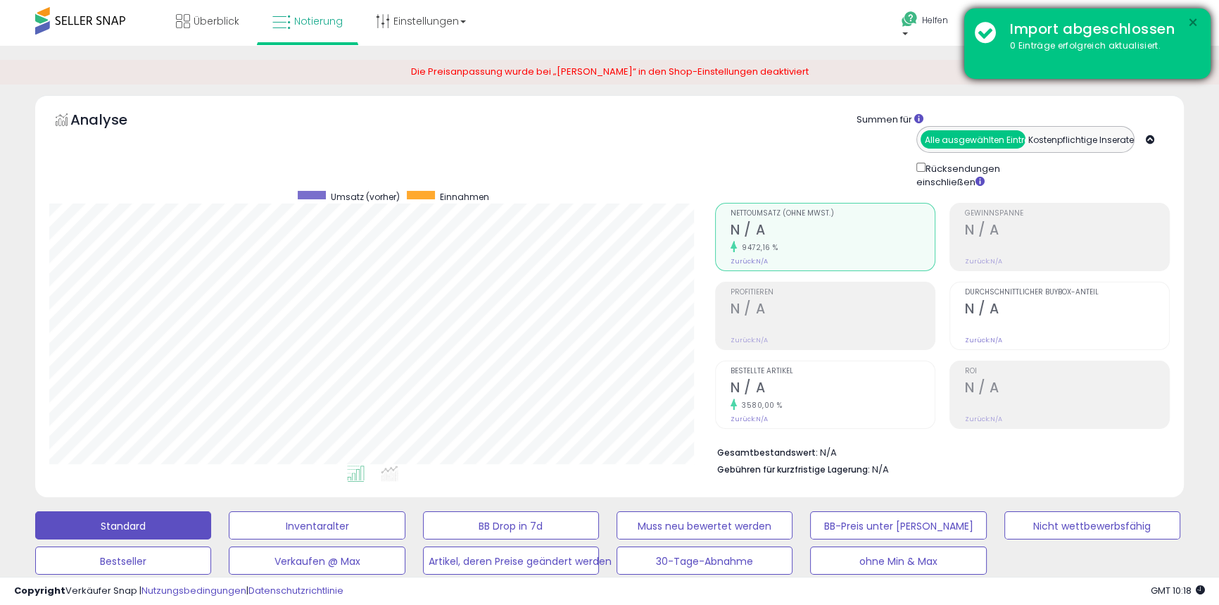
drag, startPoint x: 1193, startPoint y: 23, endPoint x: 1076, endPoint y: 31, distance: 116.5
click at [1193, 23] on font "×" at bounding box center [1193, 23] width 11 height 25
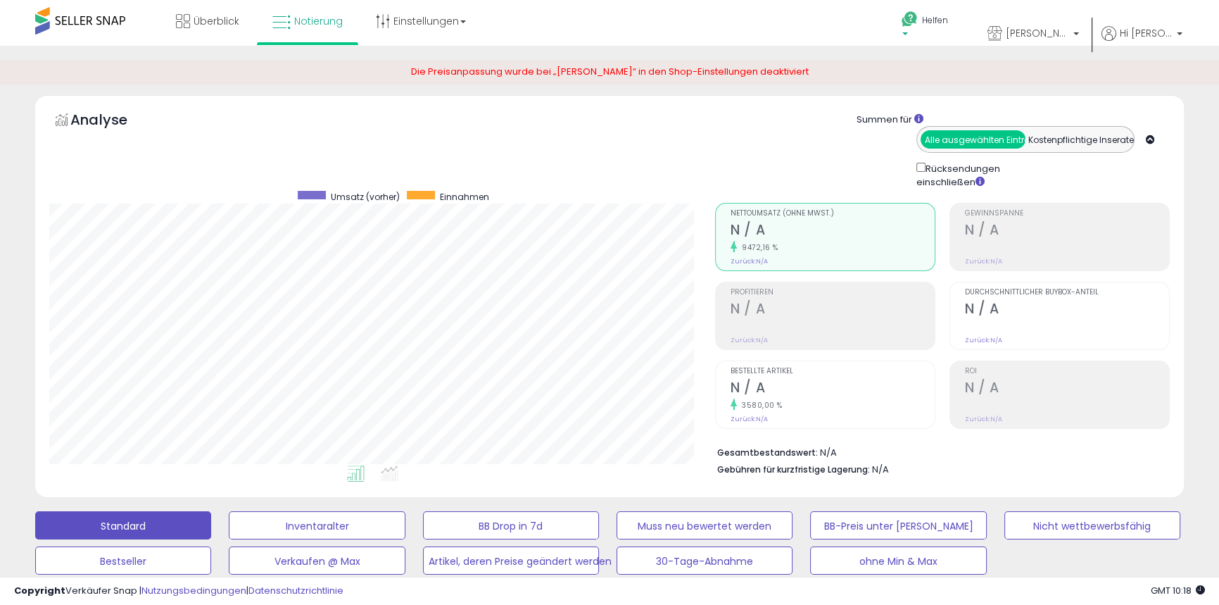
click at [908, 33] on b at bounding box center [905, 37] width 6 height 10
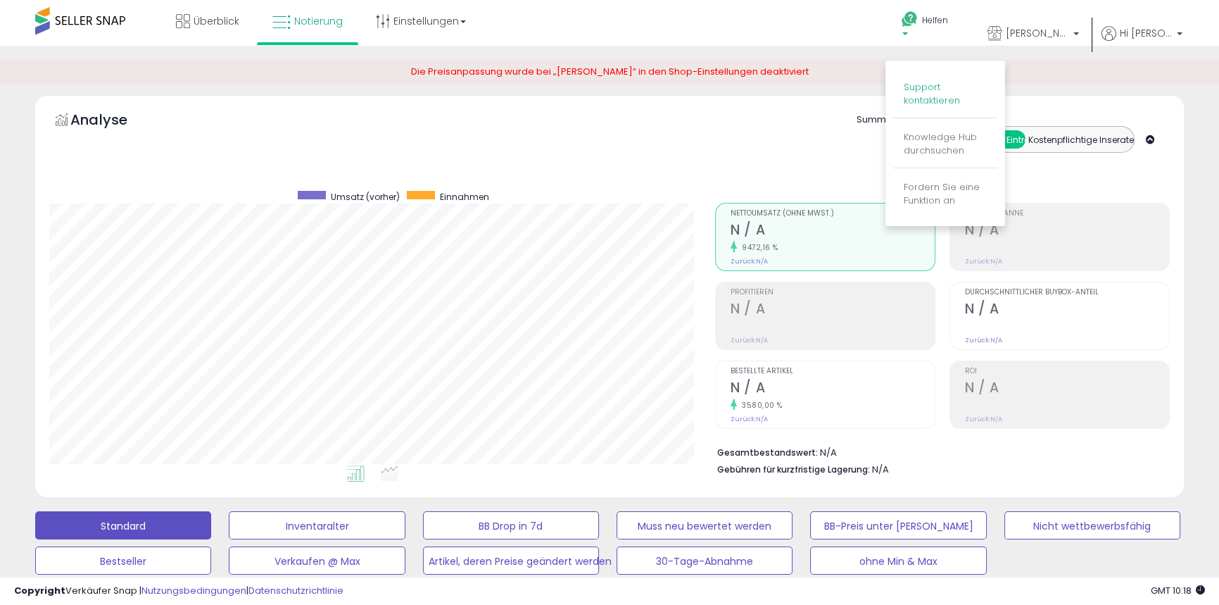
click at [936, 92] on font "Support kontaktieren" at bounding box center [932, 93] width 56 height 27
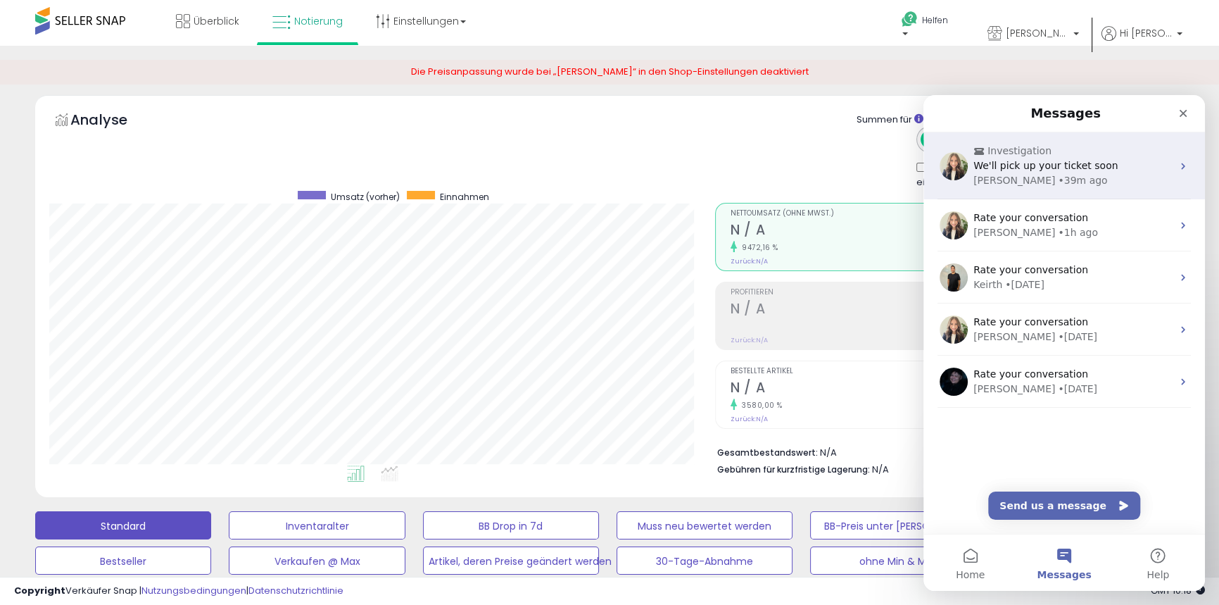
click at [992, 155] on span "Investigation" at bounding box center [1020, 151] width 64 height 15
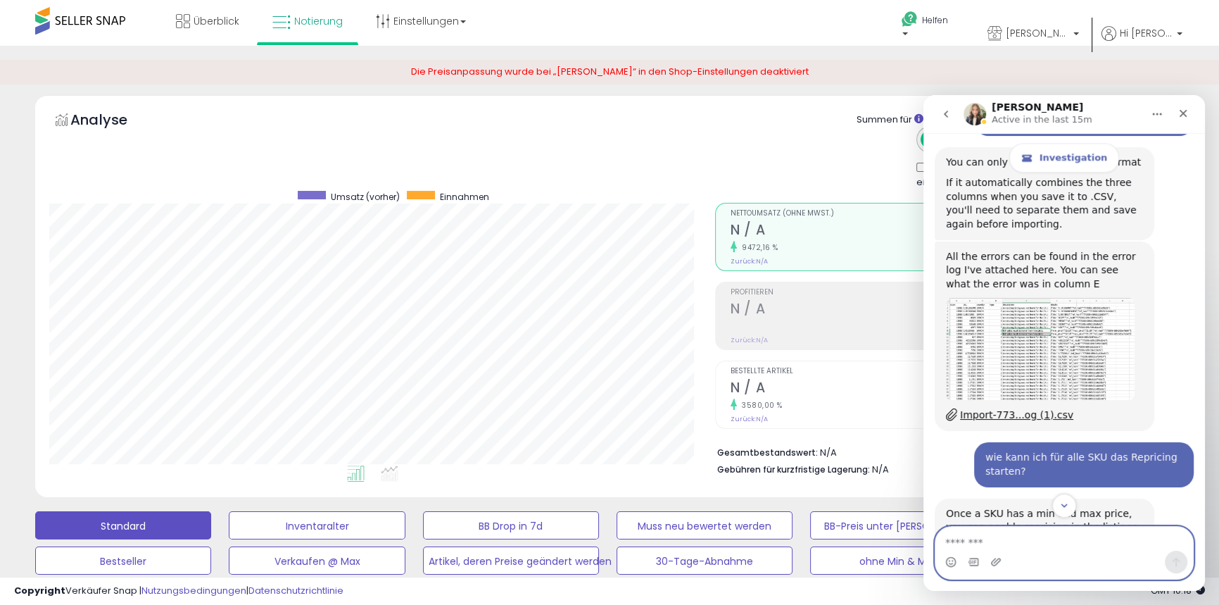
scroll to position [1618, 0]
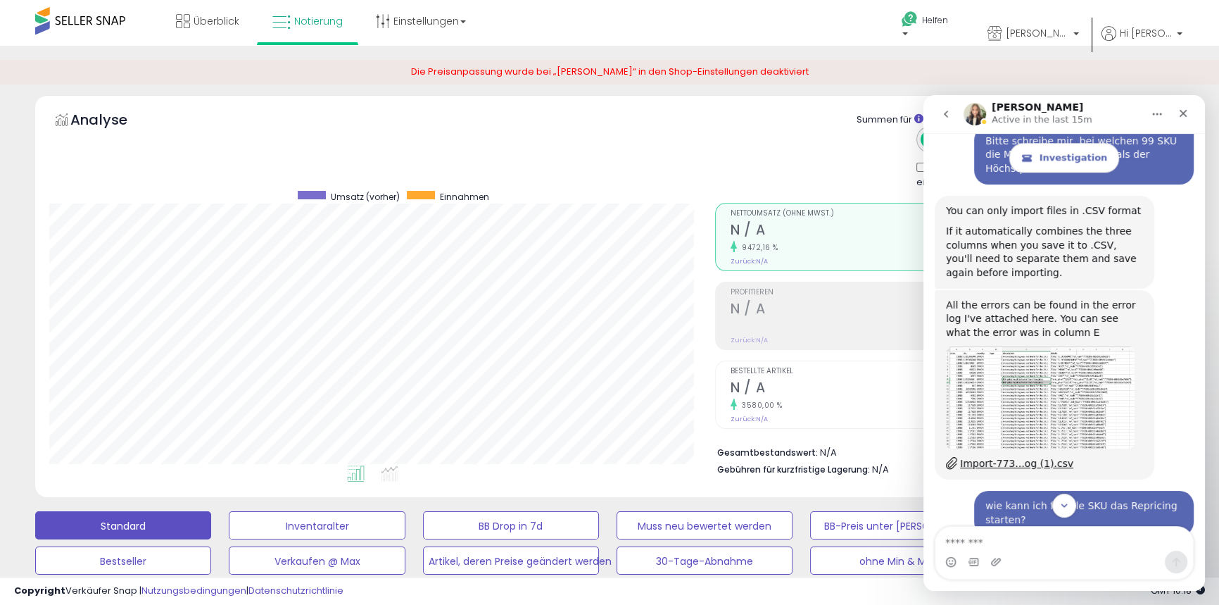
click at [1036, 387] on img "Britney says…" at bounding box center [1040, 397] width 189 height 102
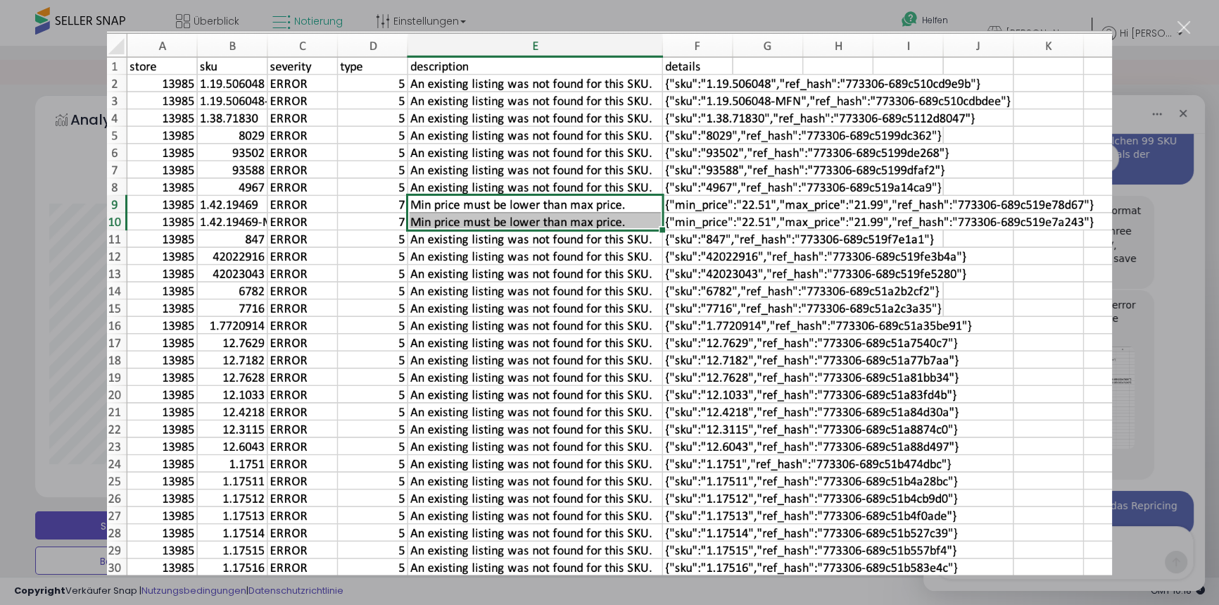
click at [237, 343] on img "Close" at bounding box center [609, 302] width 1005 height 544
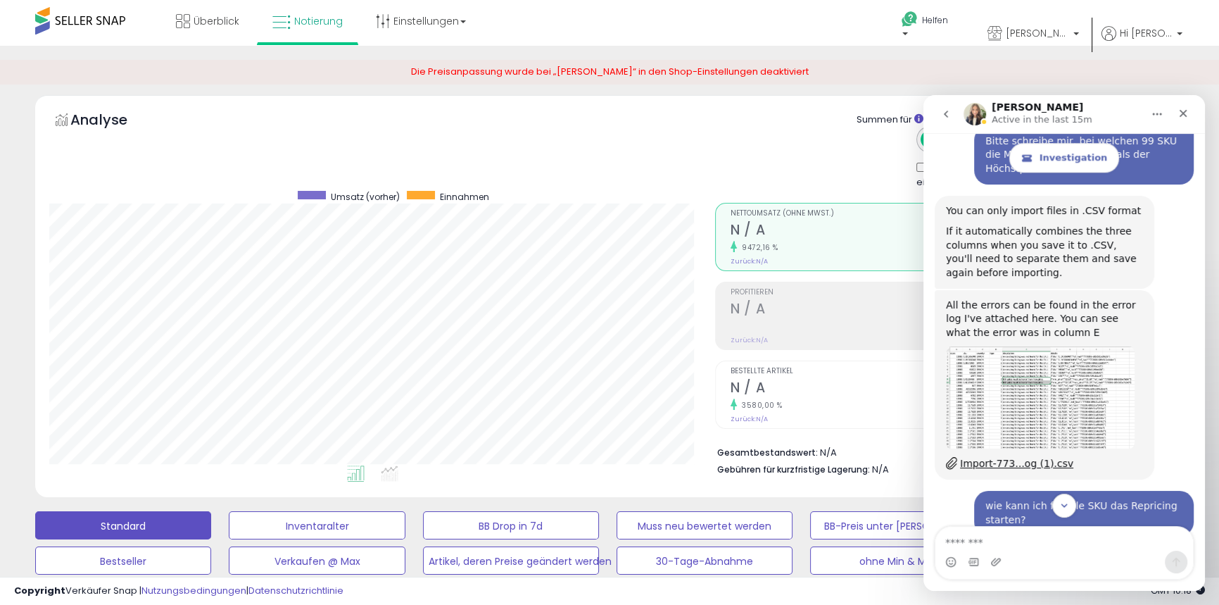
click at [1006, 365] on img "Britney says…" at bounding box center [1040, 397] width 189 height 102
